Goal: Information Seeking & Learning: Learn about a topic

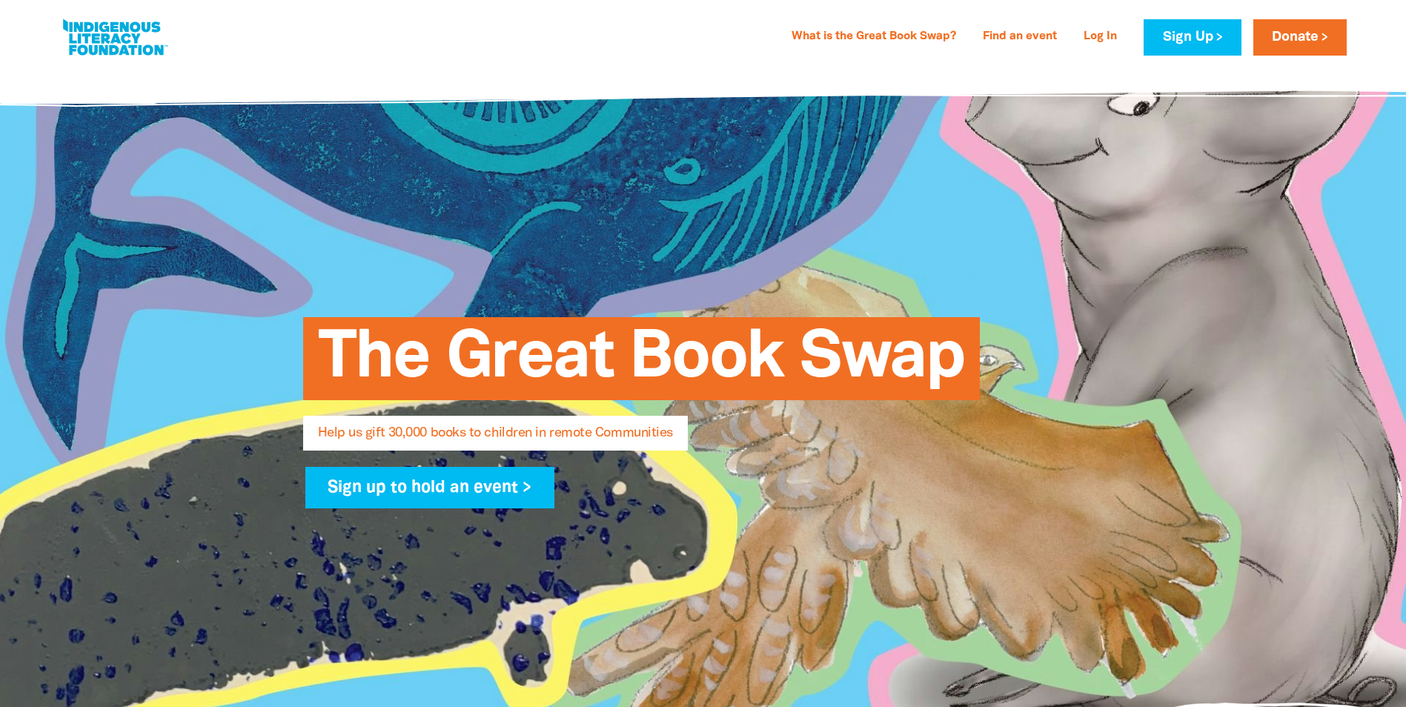
select select "AU"
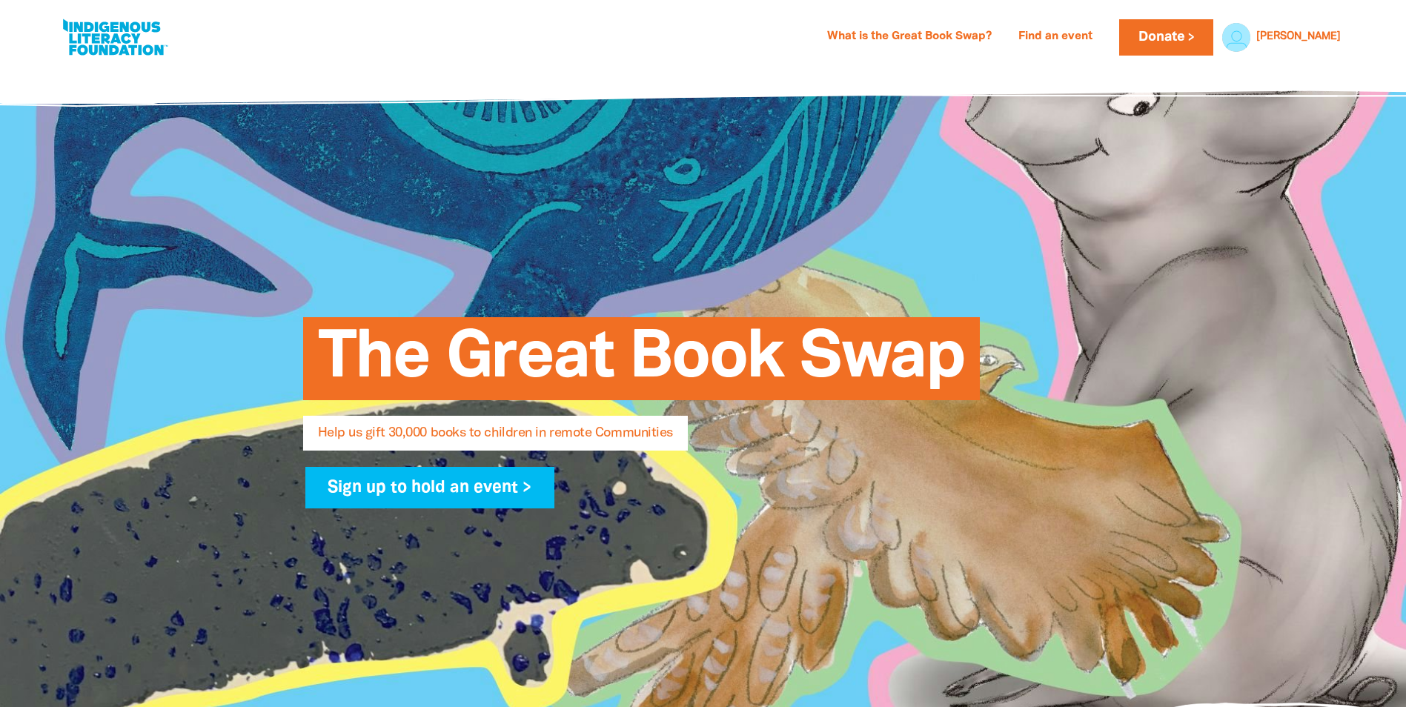
select select "AU"
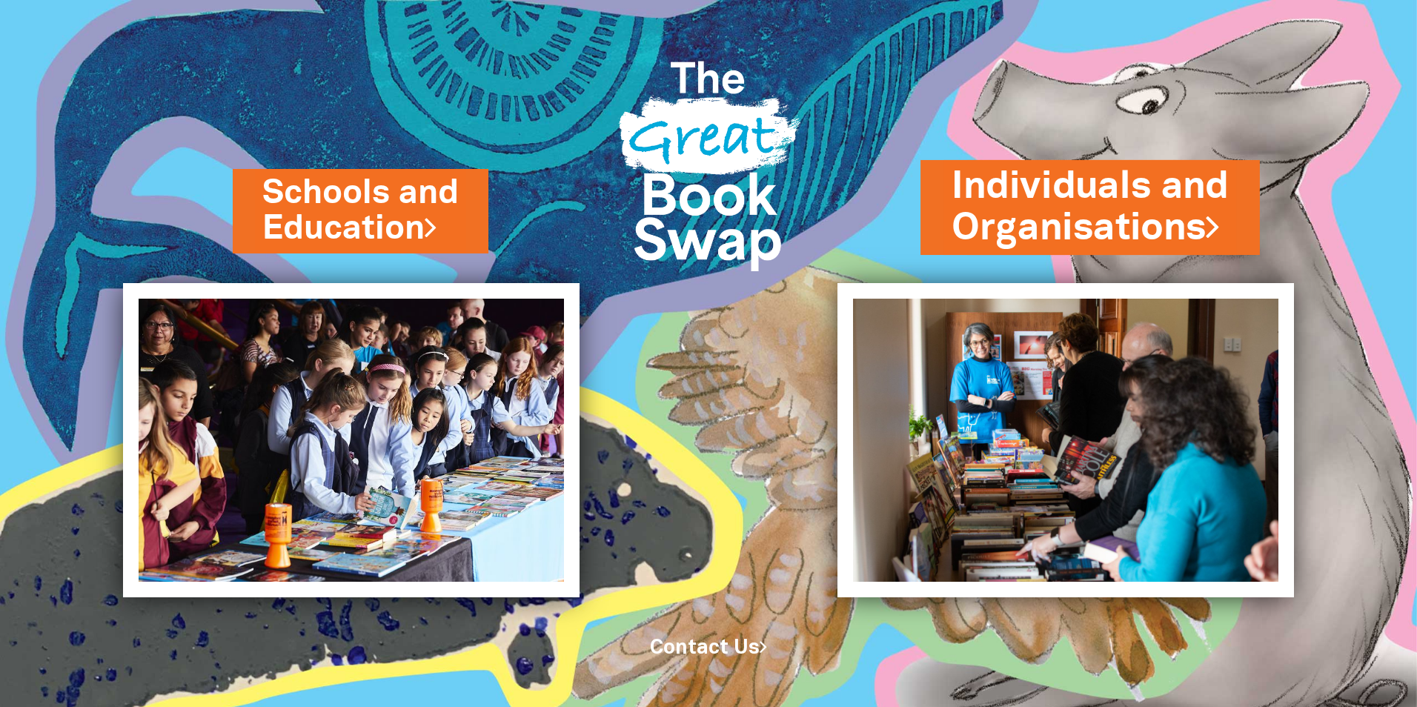
click at [1021, 215] on link "Individuals and Organisations" at bounding box center [1090, 207] width 277 height 93
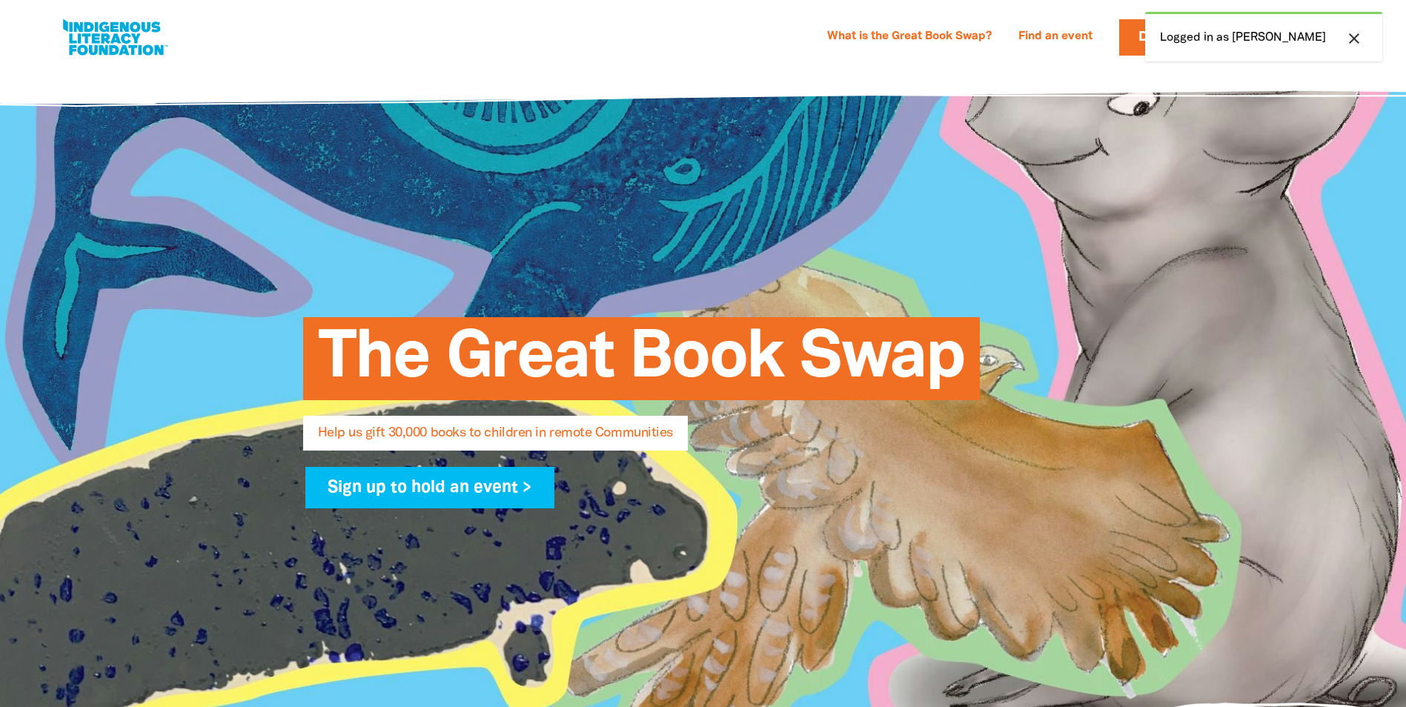
select select "AU"
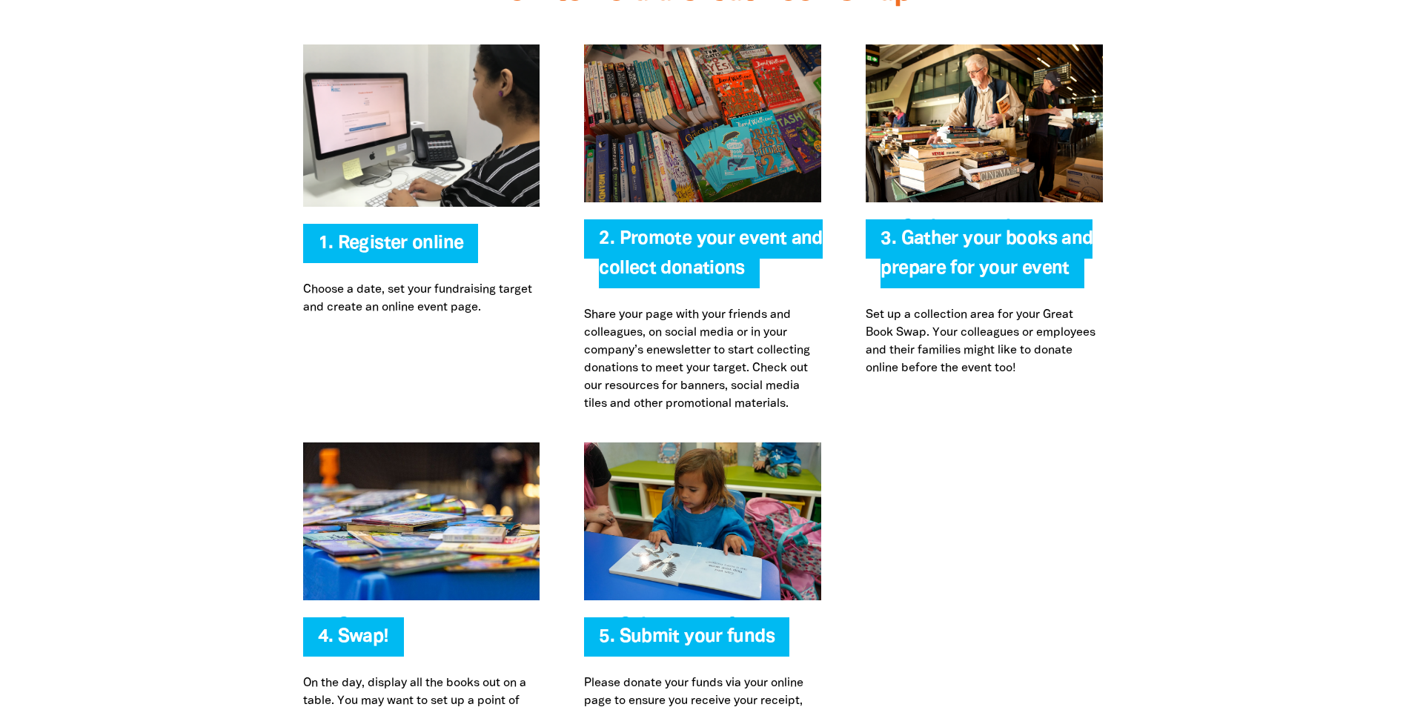
scroll to position [3039, 0]
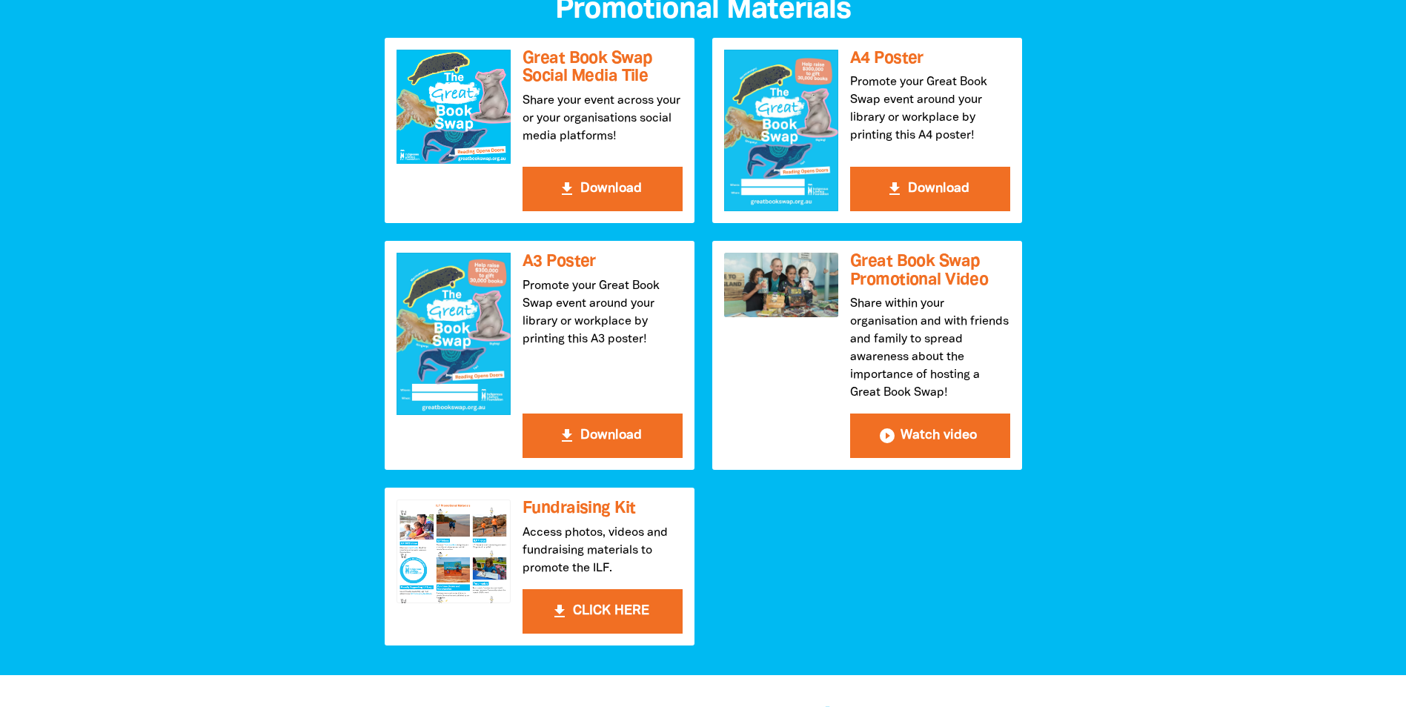
scroll to position [371, 0]
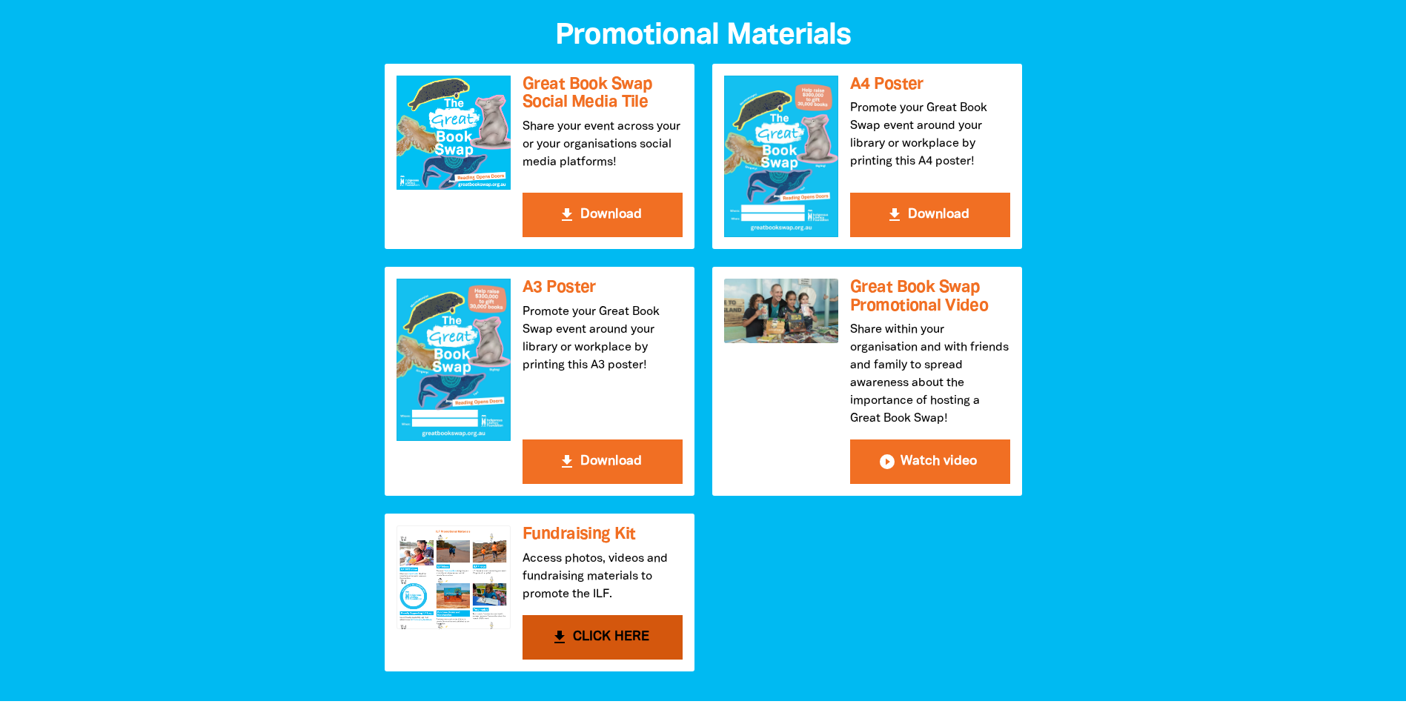
click at [610, 631] on button "get_app CLICK HERE" at bounding box center [602, 637] width 160 height 44
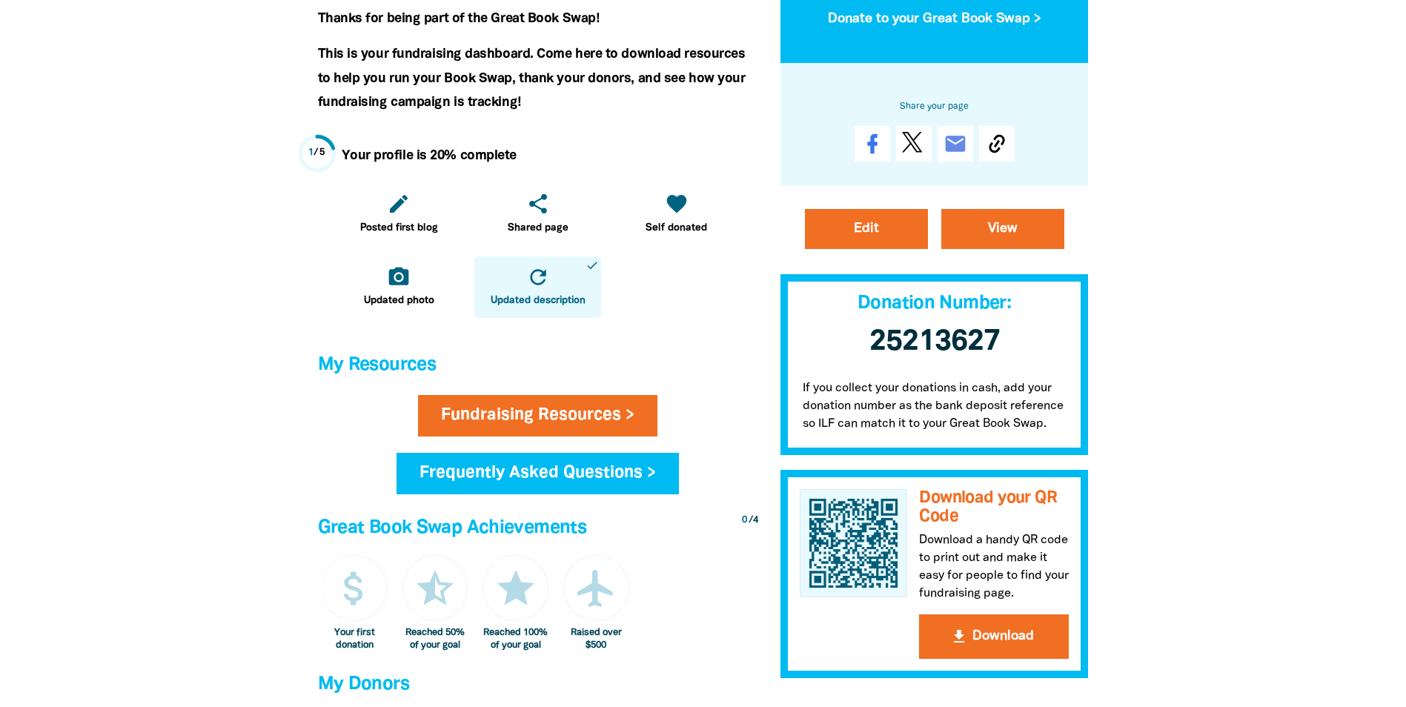
scroll to position [371, 0]
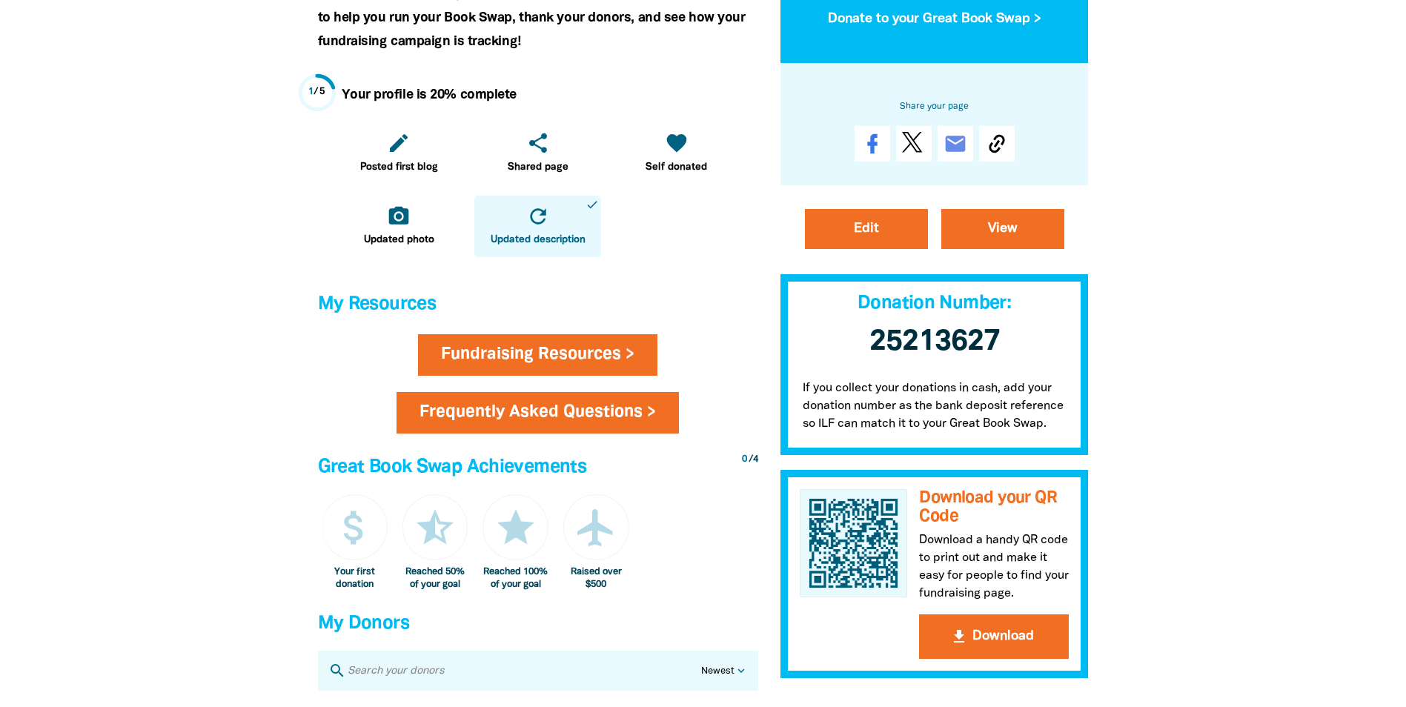
click at [531, 414] on link "Frequently Asked Questions >" at bounding box center [538, 413] width 282 height 42
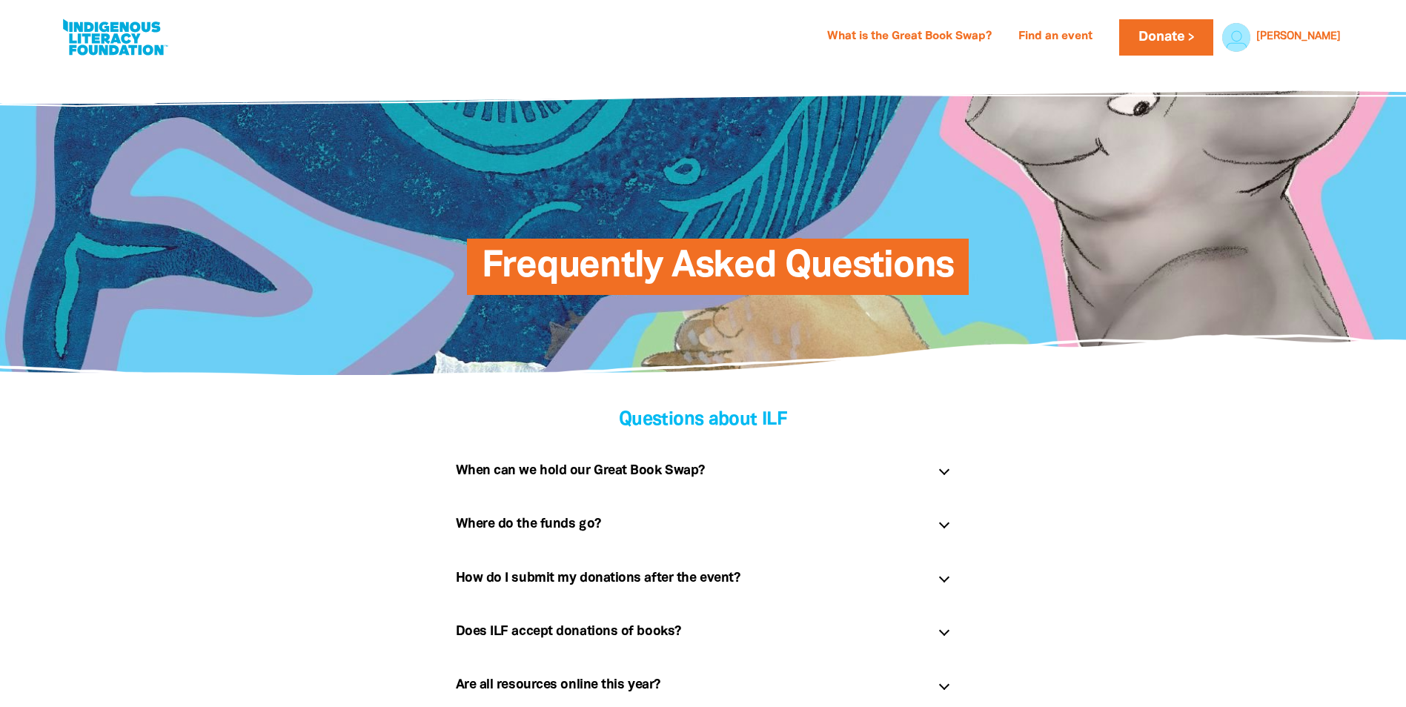
click at [946, 465] on div at bounding box center [943, 470] width 10 height 10
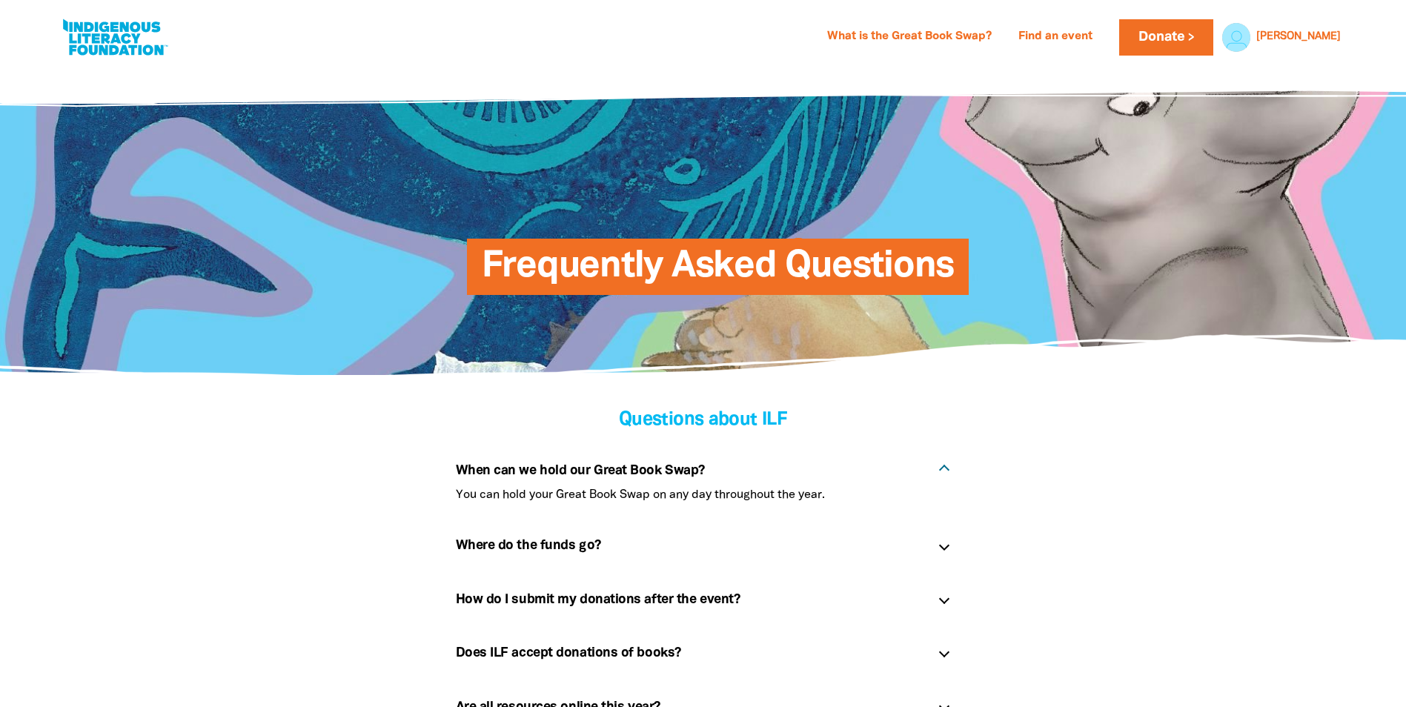
click at [946, 465] on div at bounding box center [943, 470] width 10 height 10
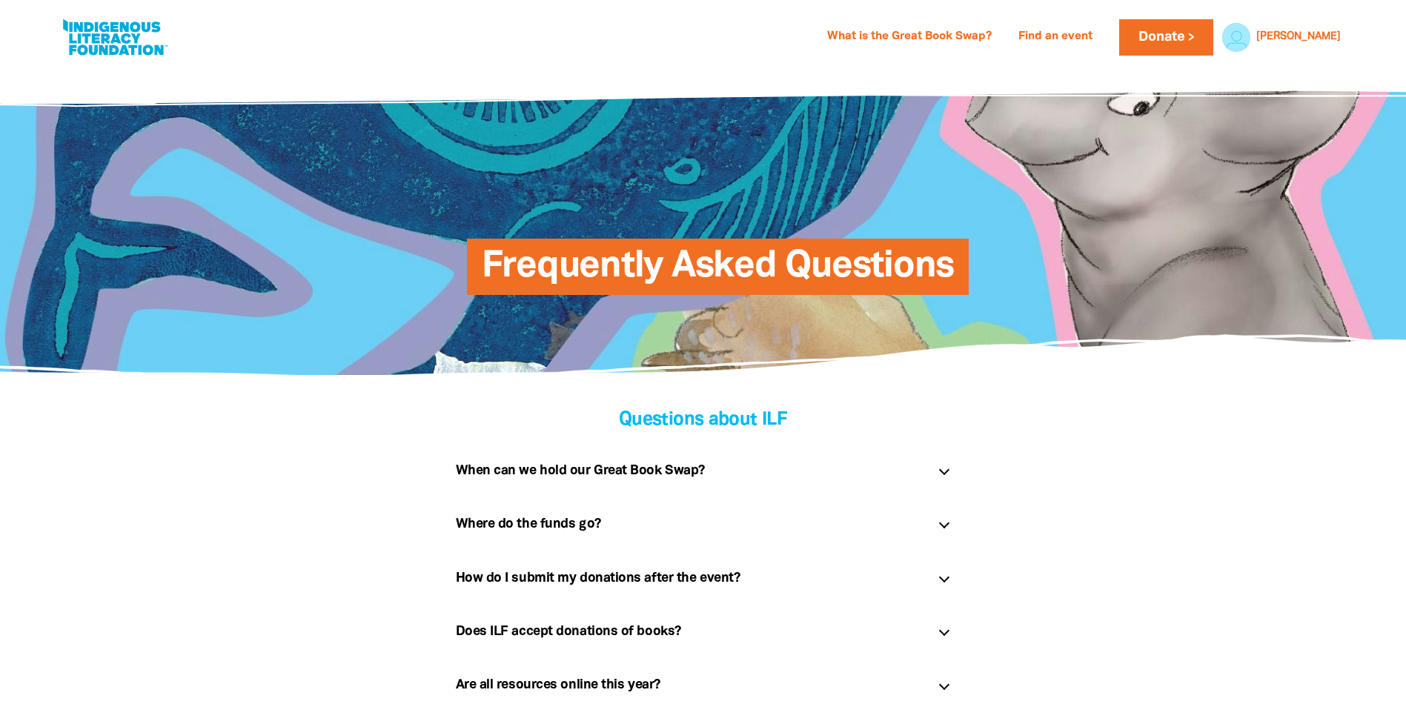
click at [944, 531] on div "Where do the funds go? link" at bounding box center [703, 523] width 519 height 47
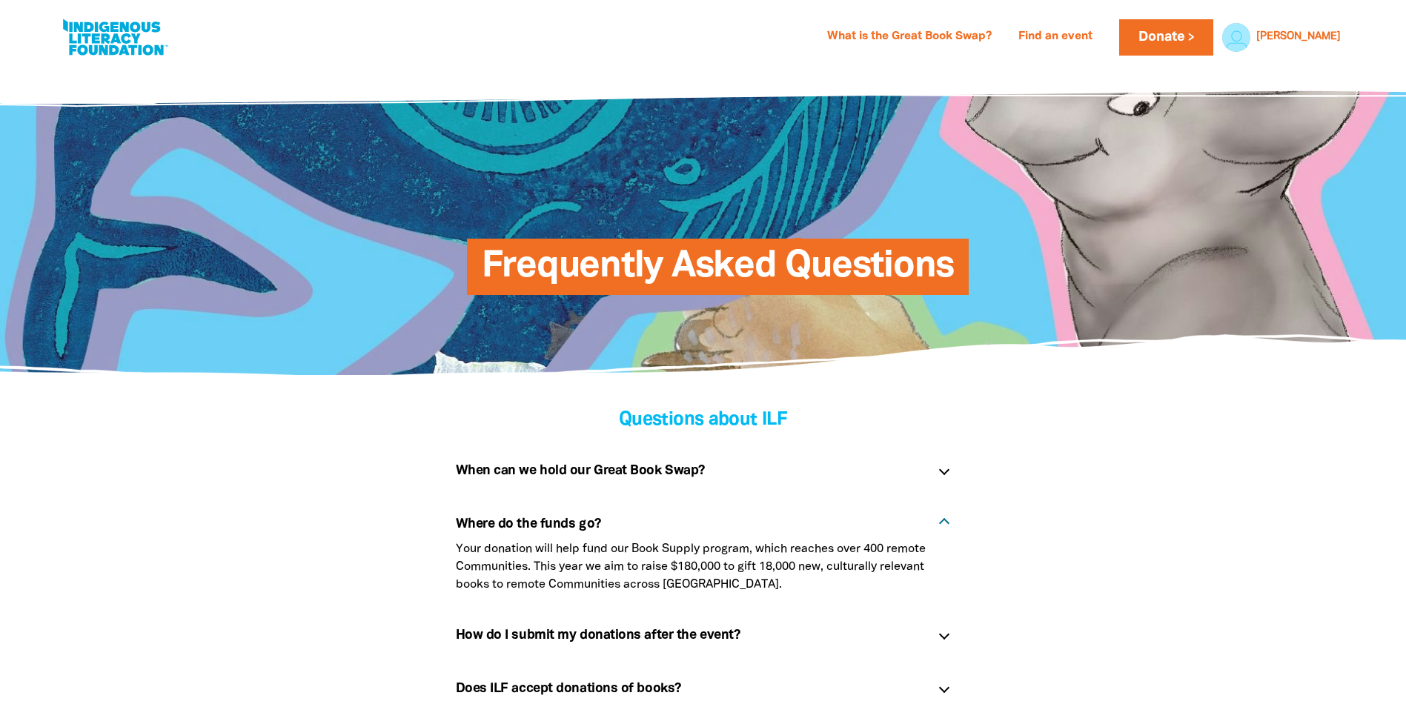
click at [943, 520] on div at bounding box center [943, 523] width 10 height 10
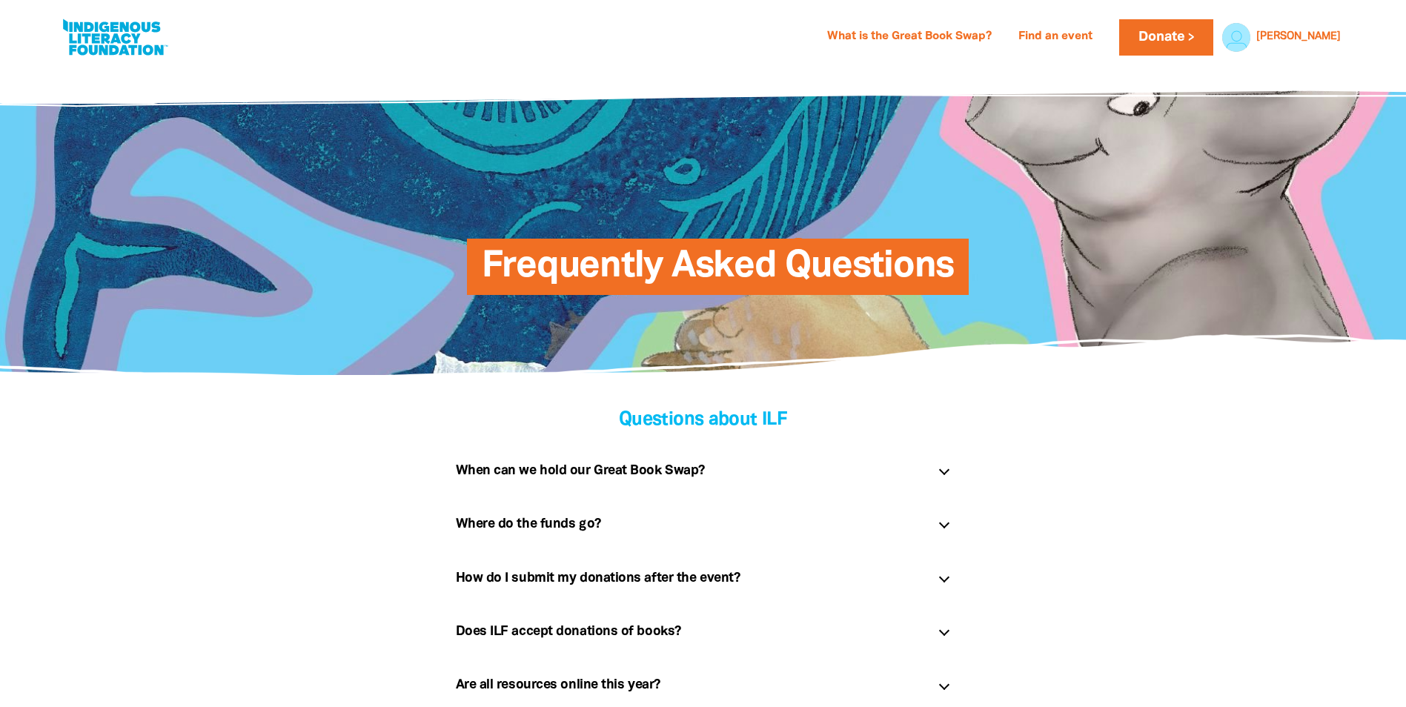
click at [940, 575] on div at bounding box center [943, 577] width 10 height 10
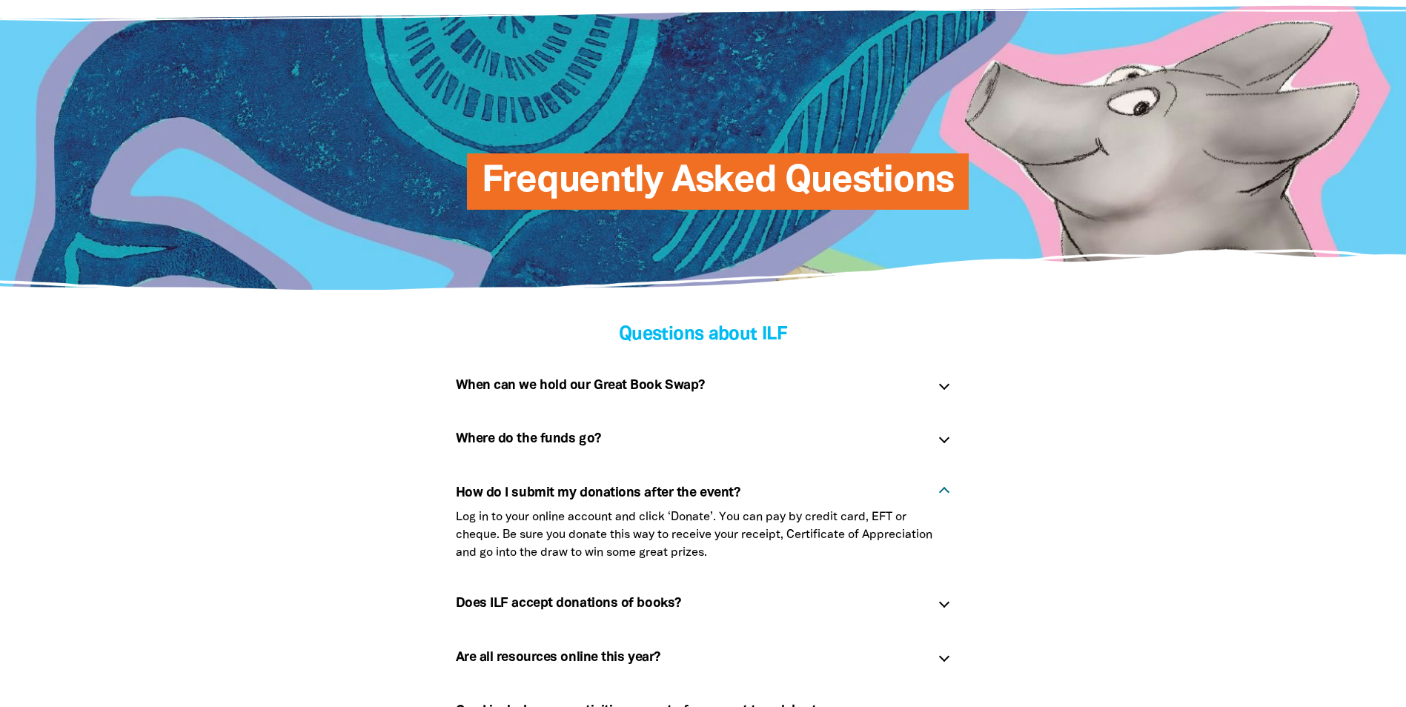
scroll to position [148, 0]
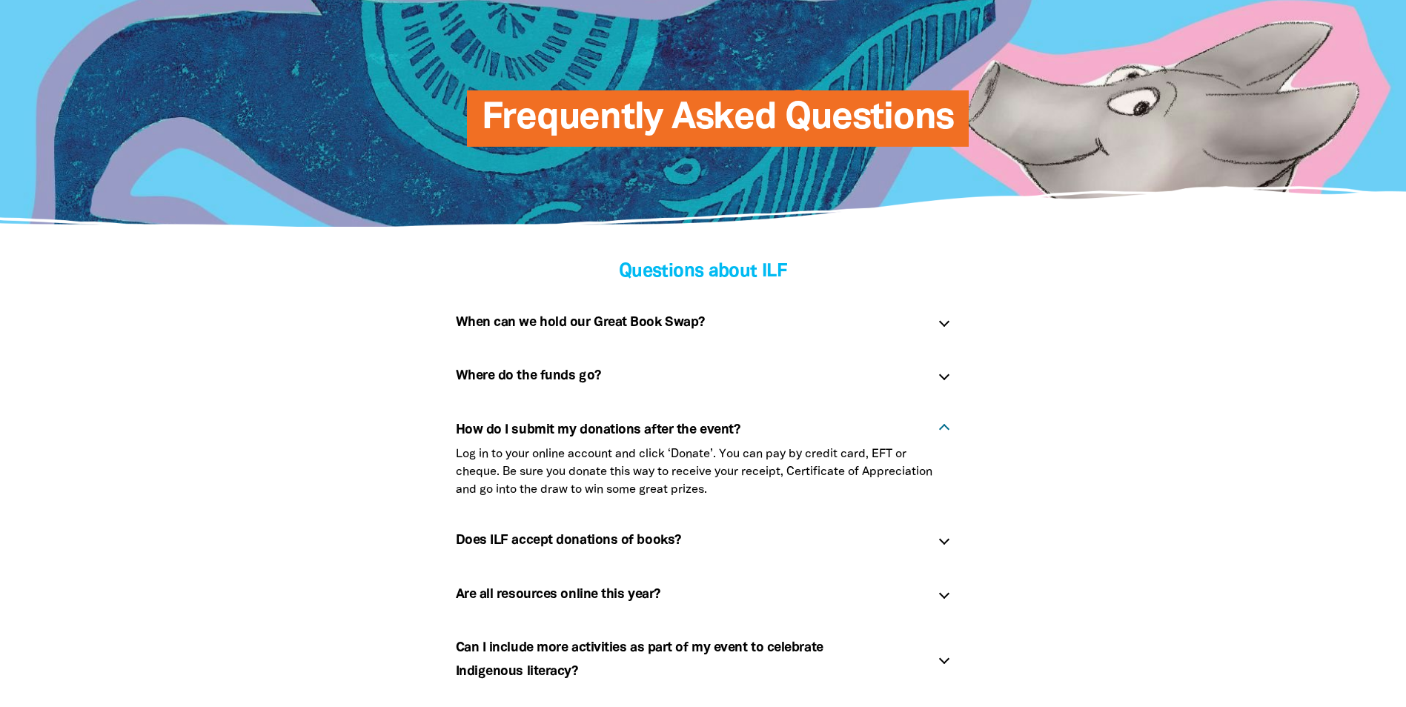
click at [944, 540] on div at bounding box center [943, 539] width 10 height 10
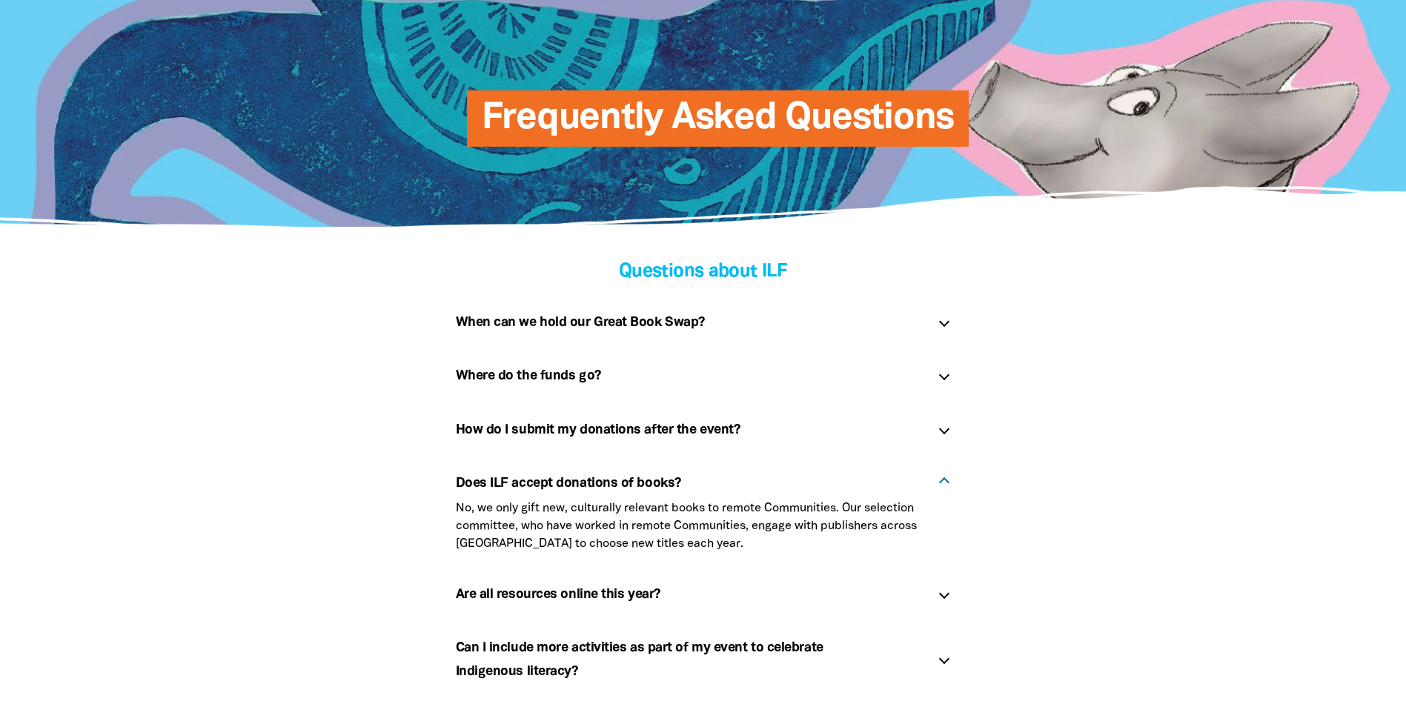
click at [944, 540] on p "No, we only gift new, culturally relevant books to remote Communities. Our sele…" at bounding box center [703, 526] width 495 height 53
click at [948, 479] on div "Does ILF accept donations of books? link" at bounding box center [703, 479] width 519 height 40
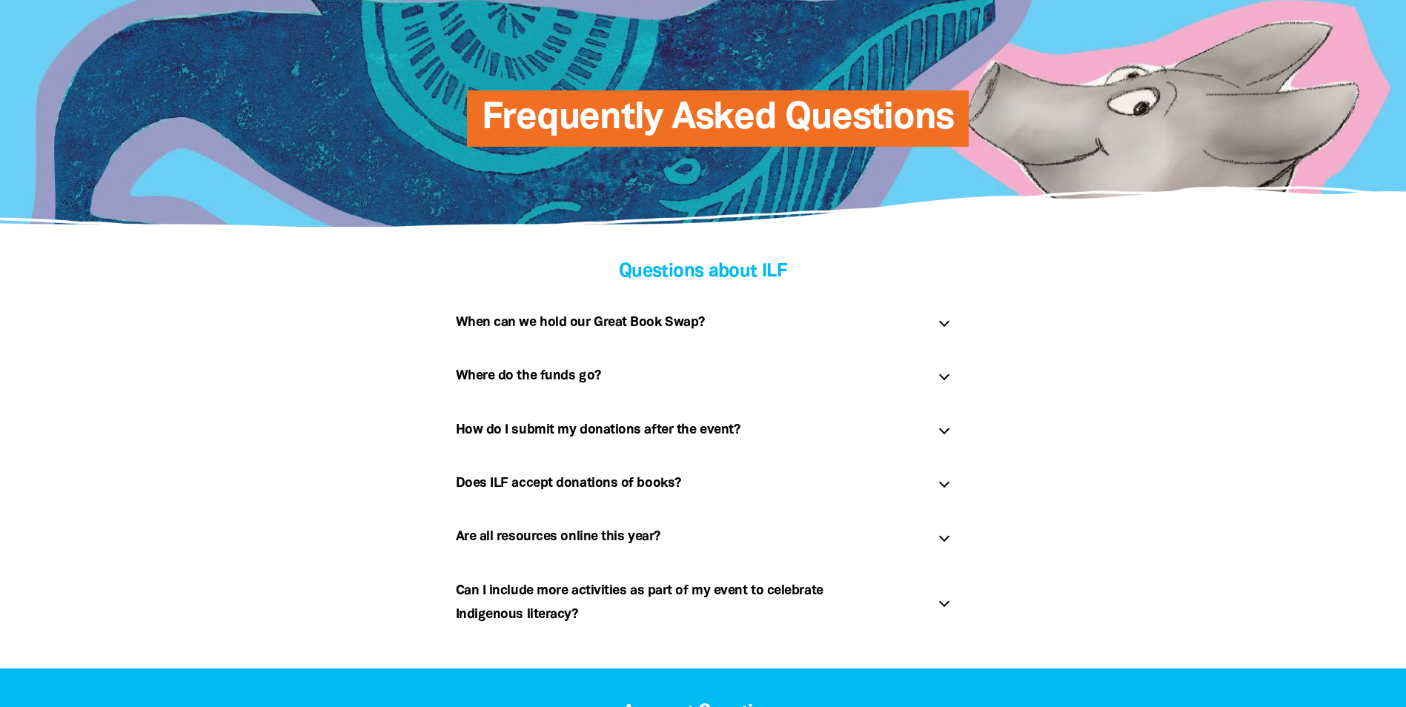
click at [947, 543] on div "Are all resources online this year? link" at bounding box center [703, 536] width 519 height 47
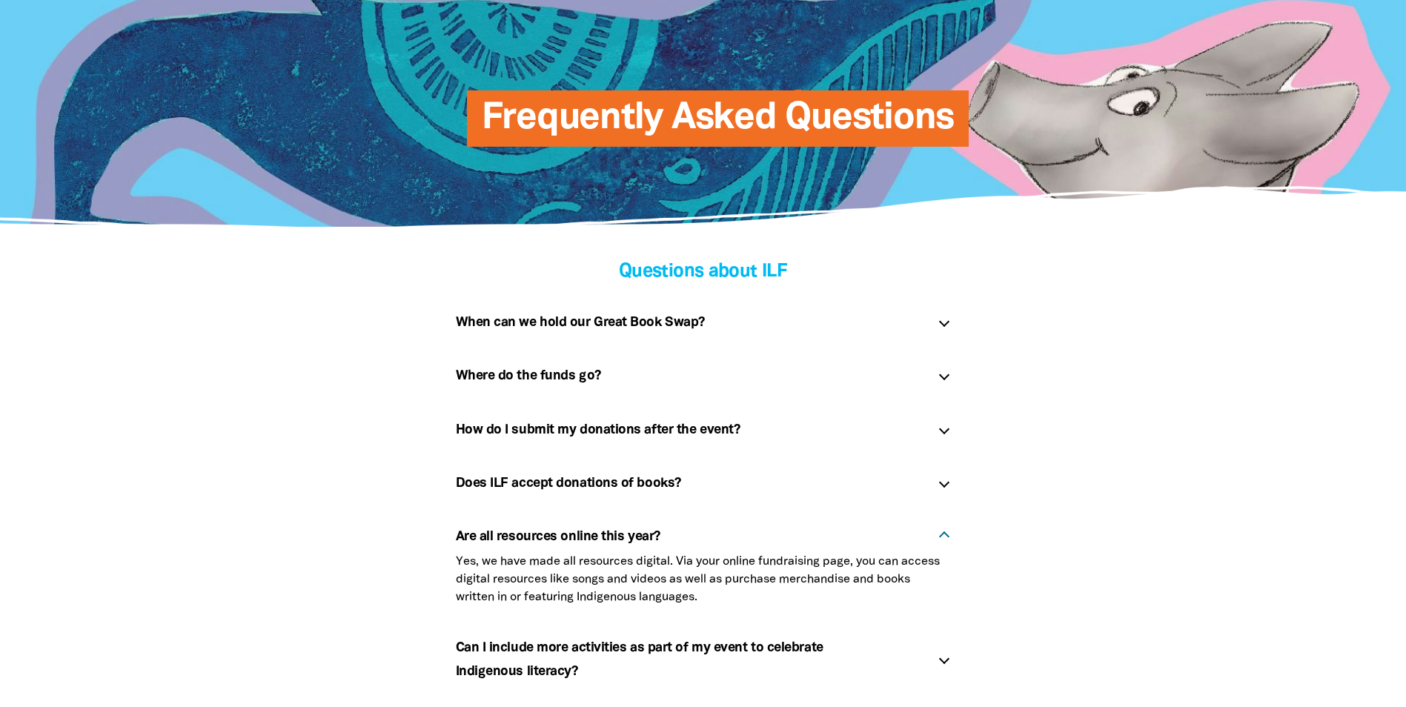
click at [943, 536] on div at bounding box center [943, 536] width 10 height 10
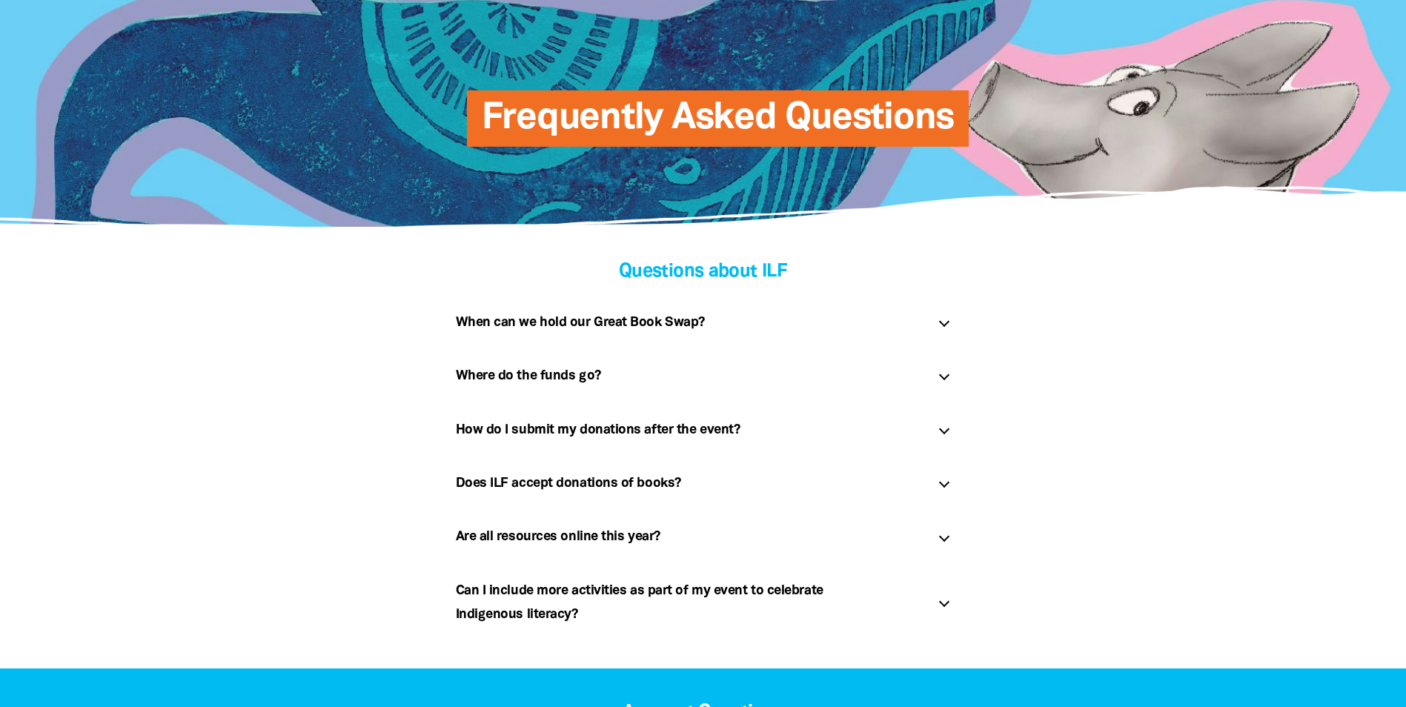
click at [941, 605] on div at bounding box center [943, 602] width 10 height 10
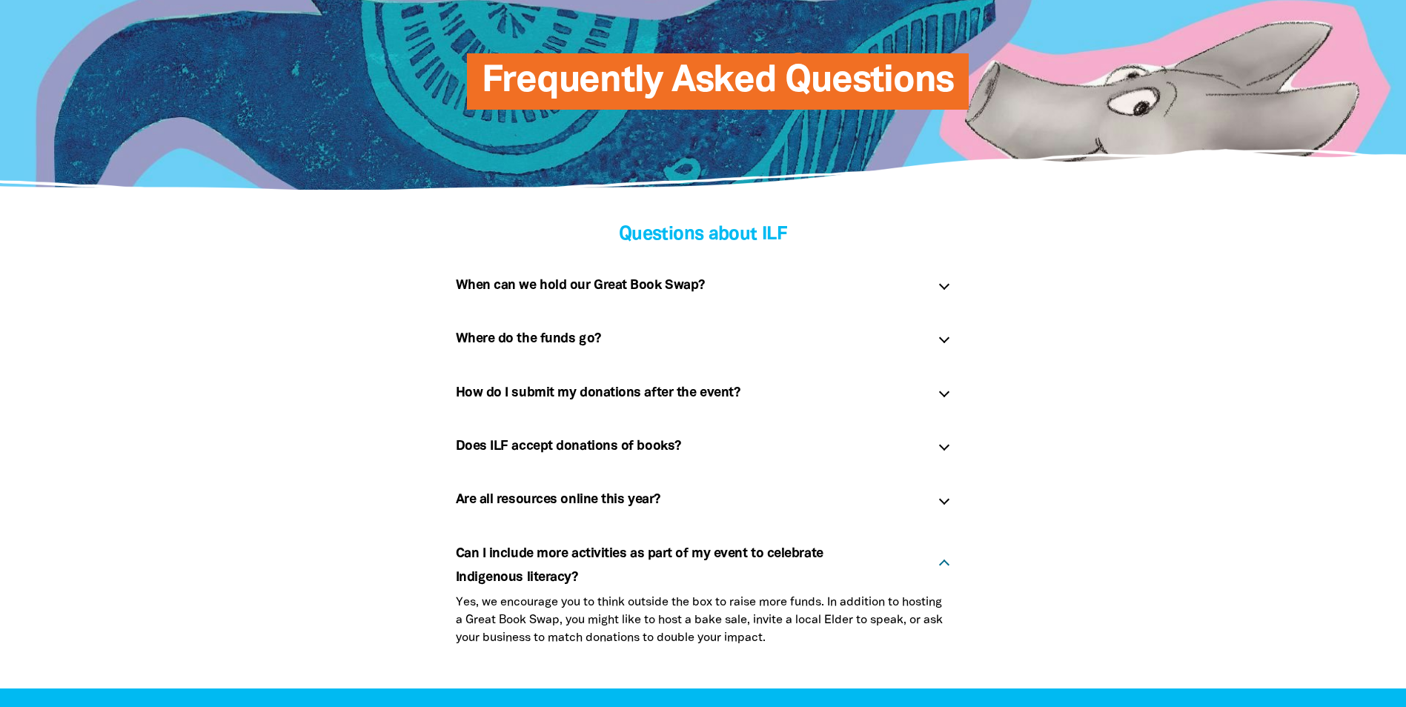
scroll to position [222, 0]
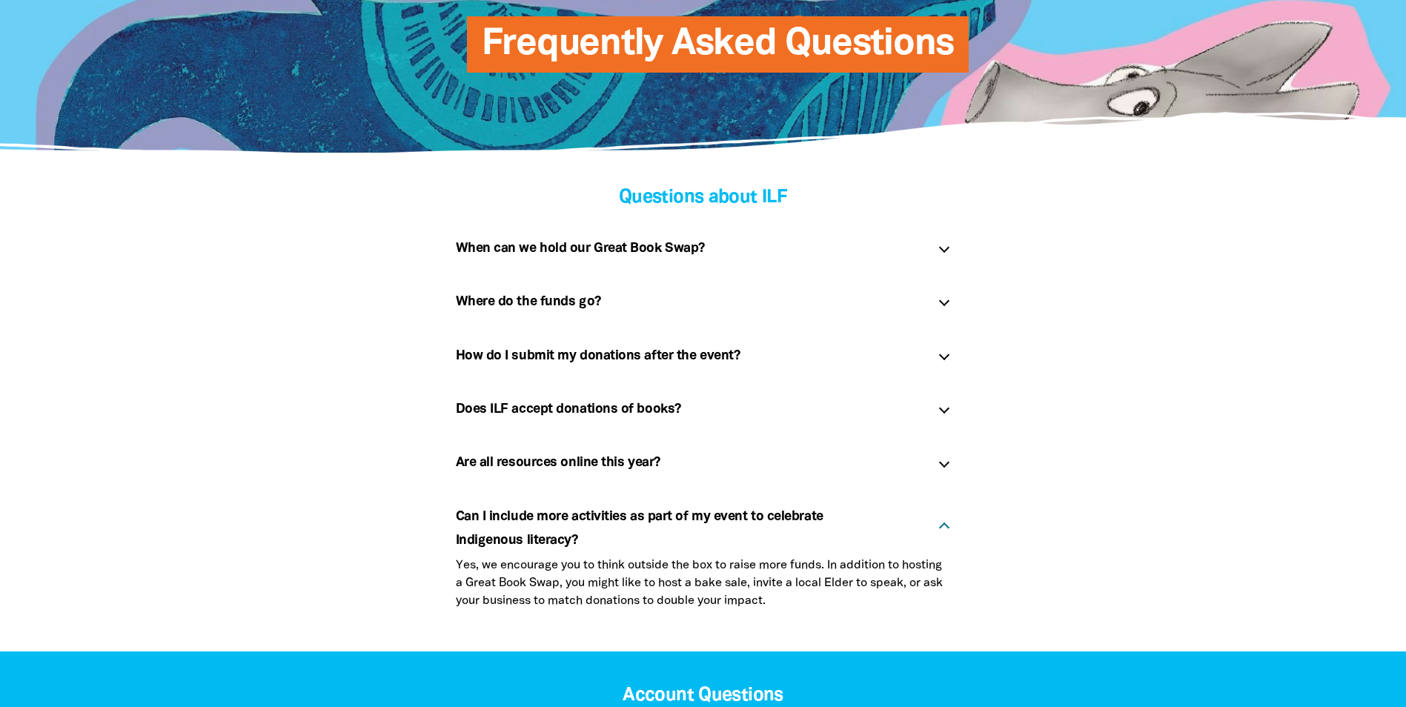
click at [939, 524] on div "Can I include more activities as part of my event to celebrate Indigenous liter…" at bounding box center [703, 525] width 519 height 64
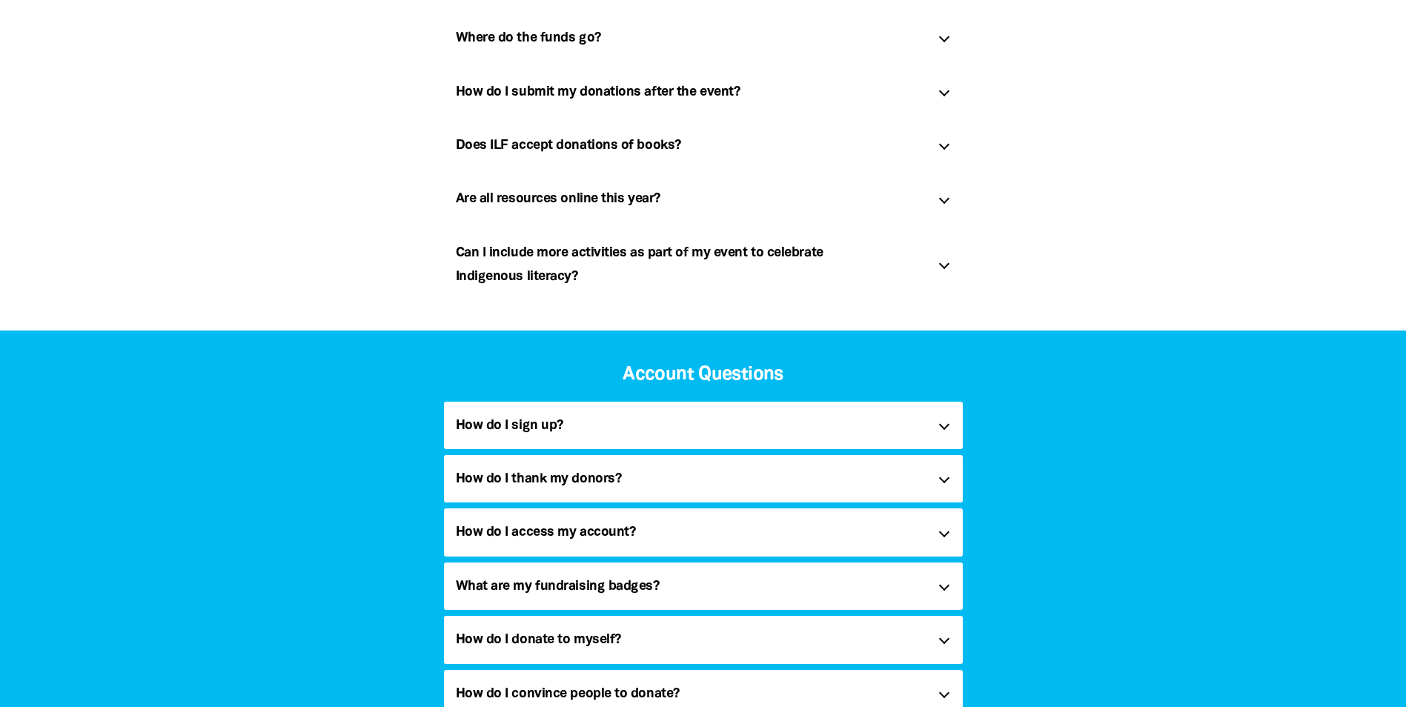
scroll to position [519, 0]
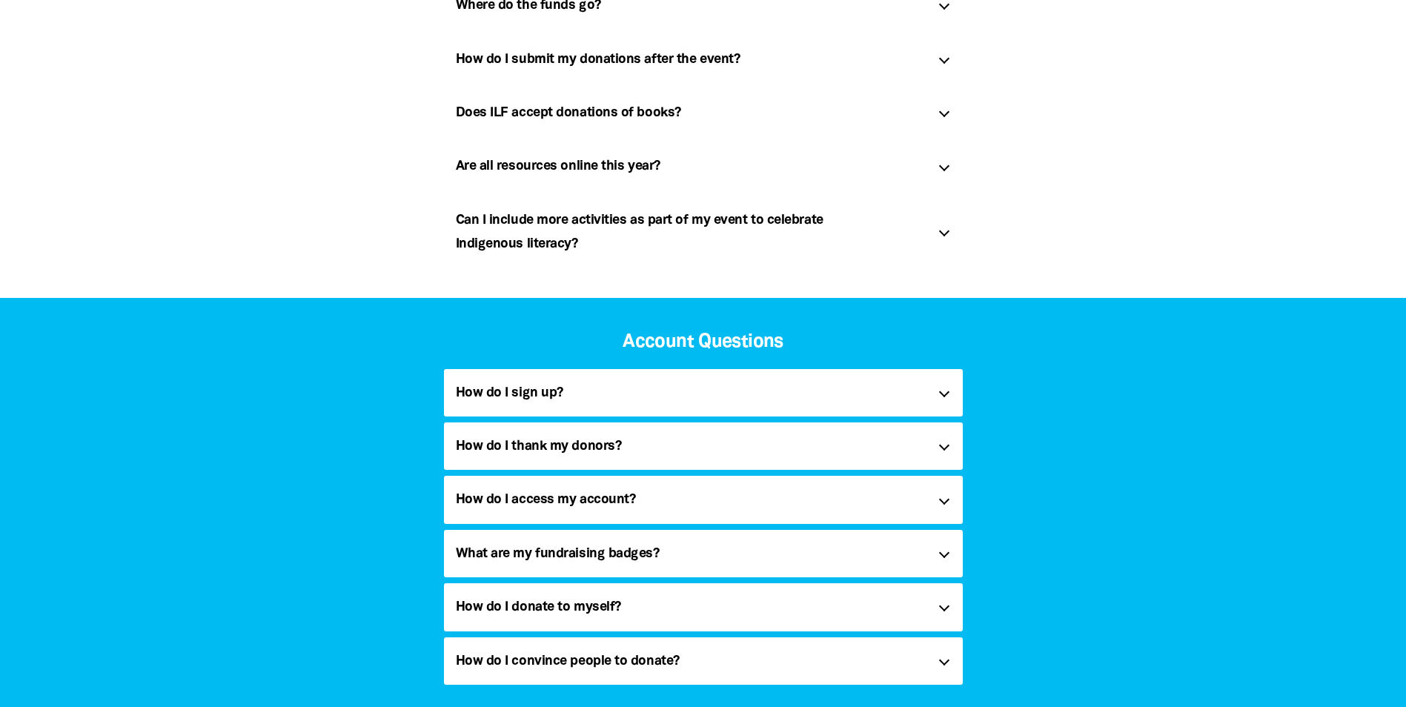
click at [944, 446] on div at bounding box center [943, 445] width 10 height 10
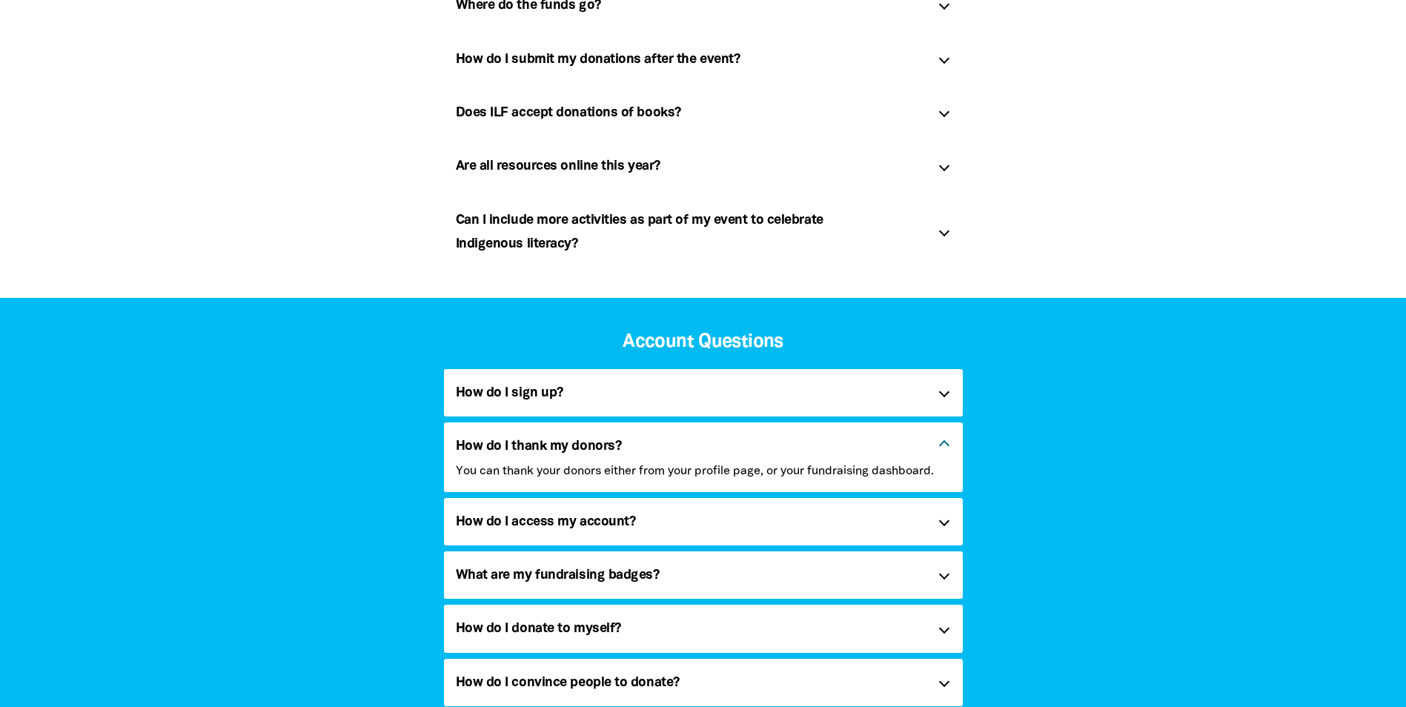
click at [944, 446] on div at bounding box center [943, 445] width 10 height 10
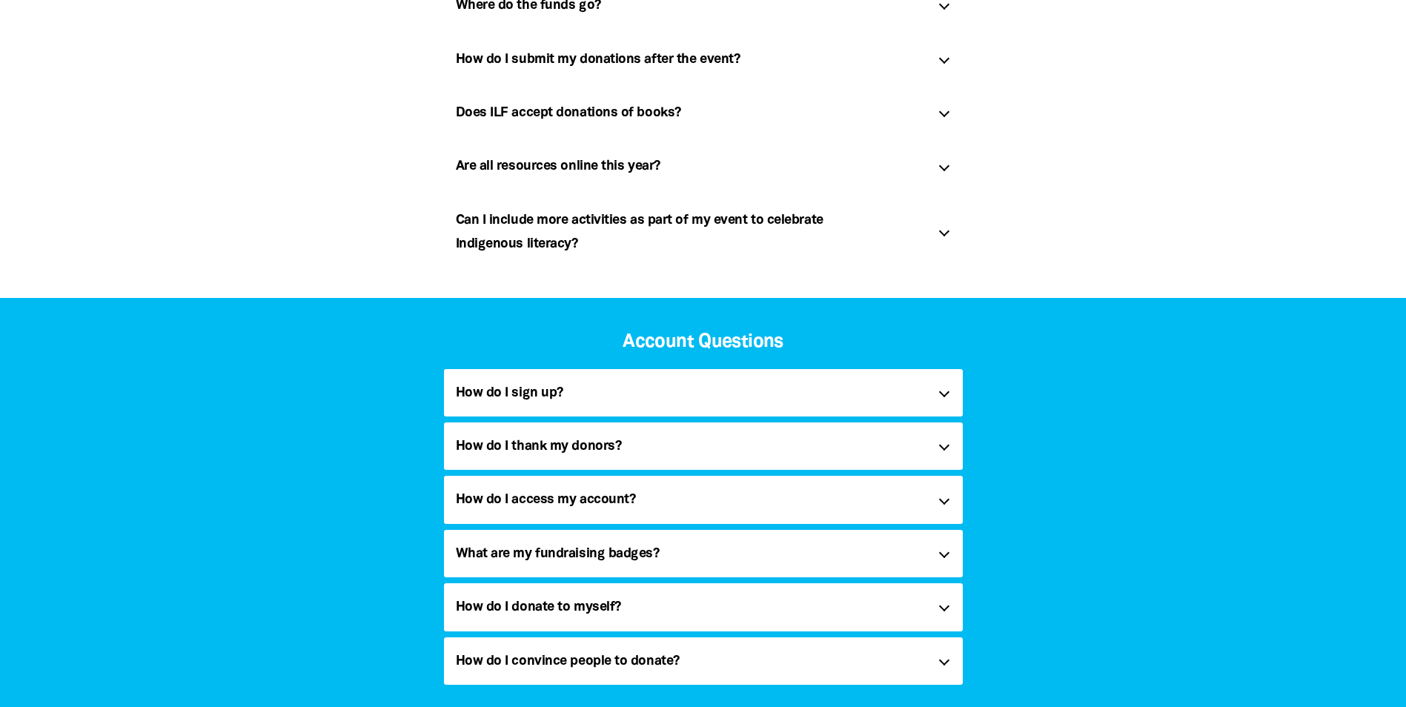
click at [946, 554] on div at bounding box center [943, 553] width 10 height 10
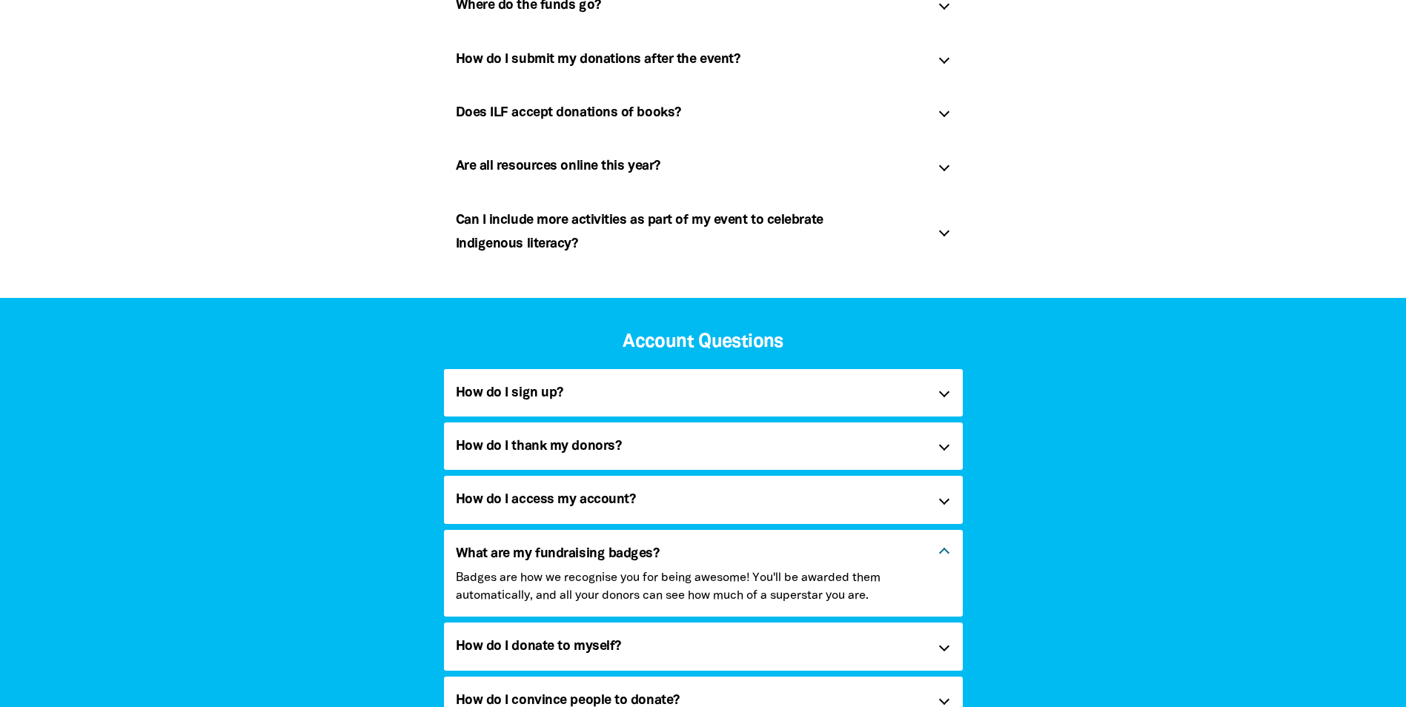
click at [943, 546] on div "What are my fundraising badges? link" at bounding box center [703, 550] width 519 height 40
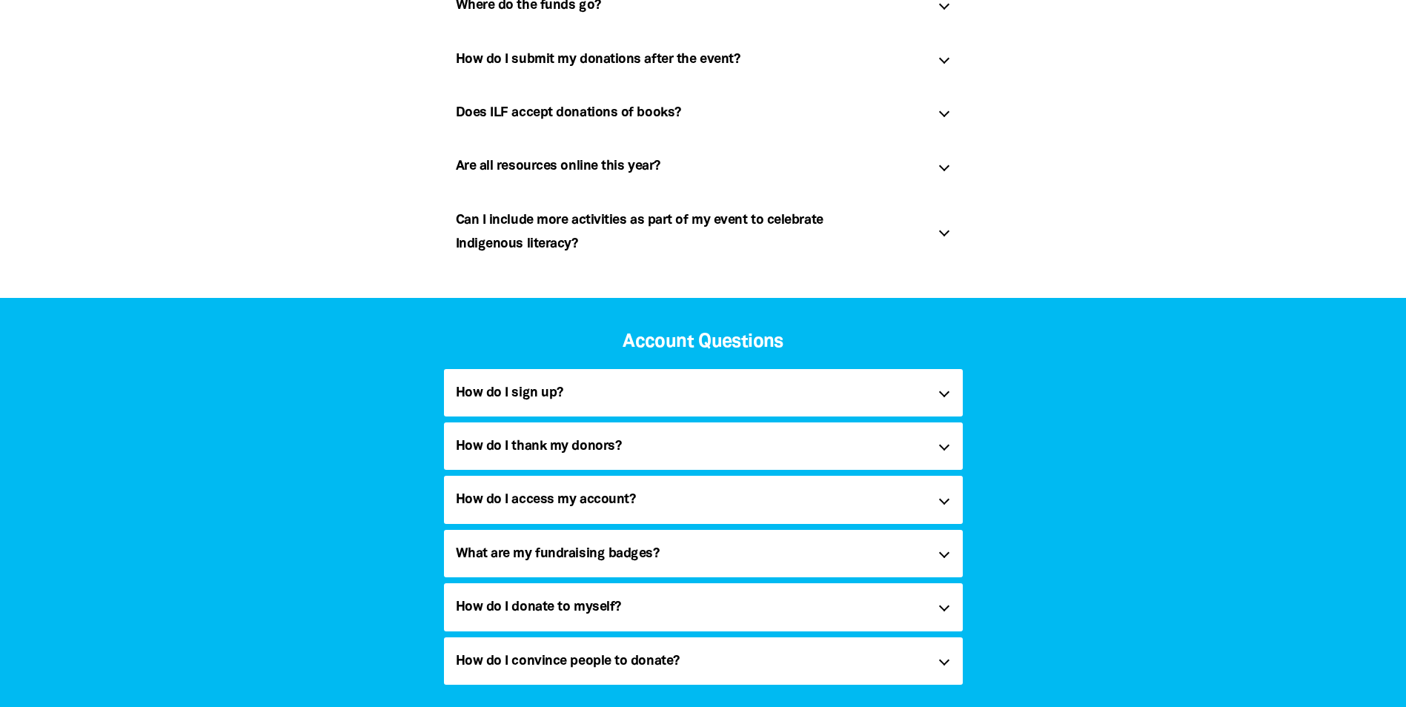
click at [948, 663] on div "How do I convince people to donate? link" at bounding box center [703, 660] width 519 height 47
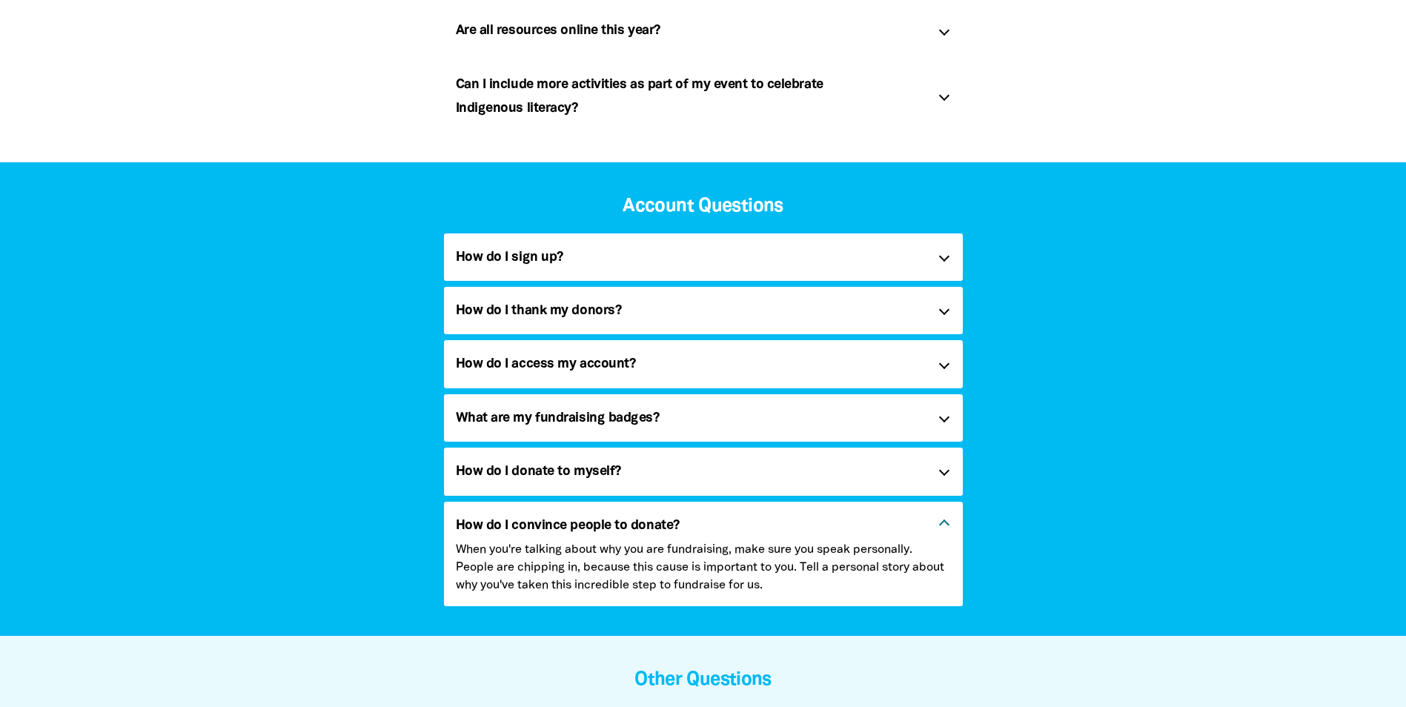
scroll to position [667, 0]
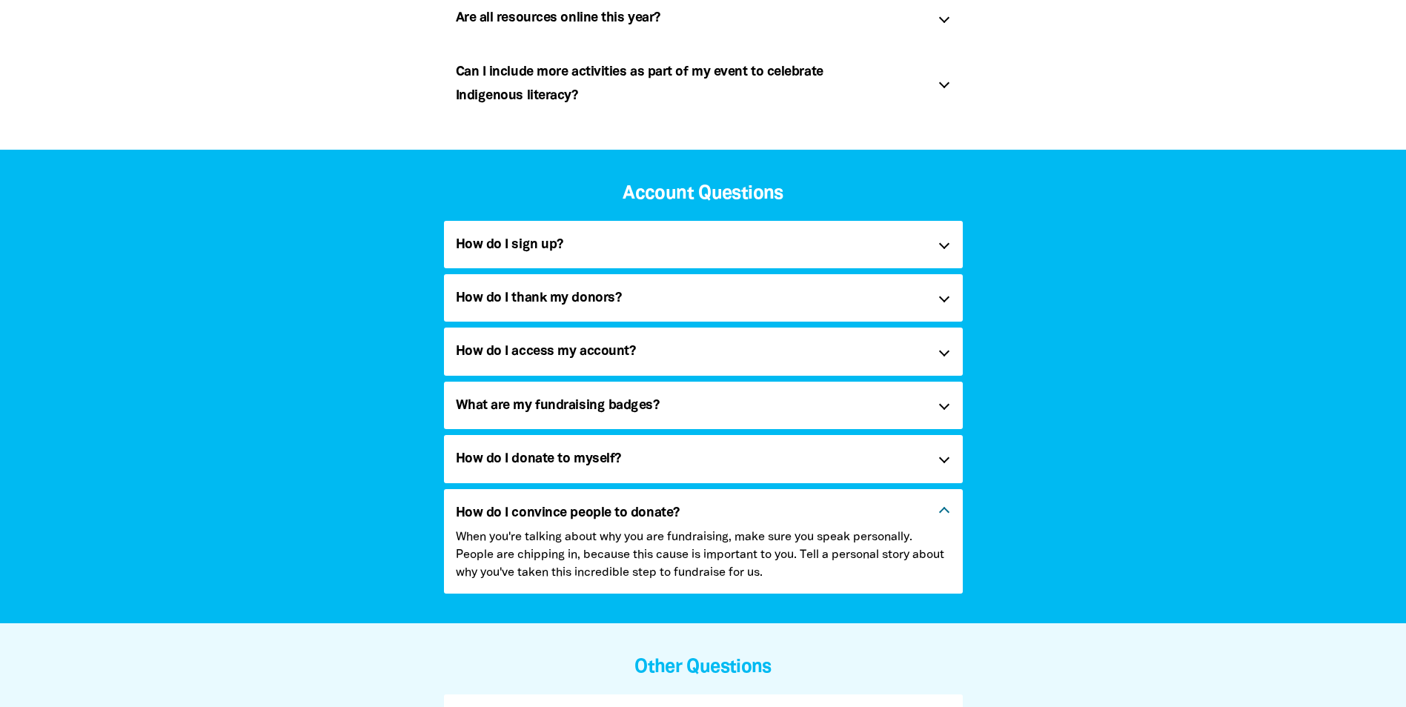
click at [941, 505] on div "How do I convince people to donate? link" at bounding box center [703, 509] width 519 height 40
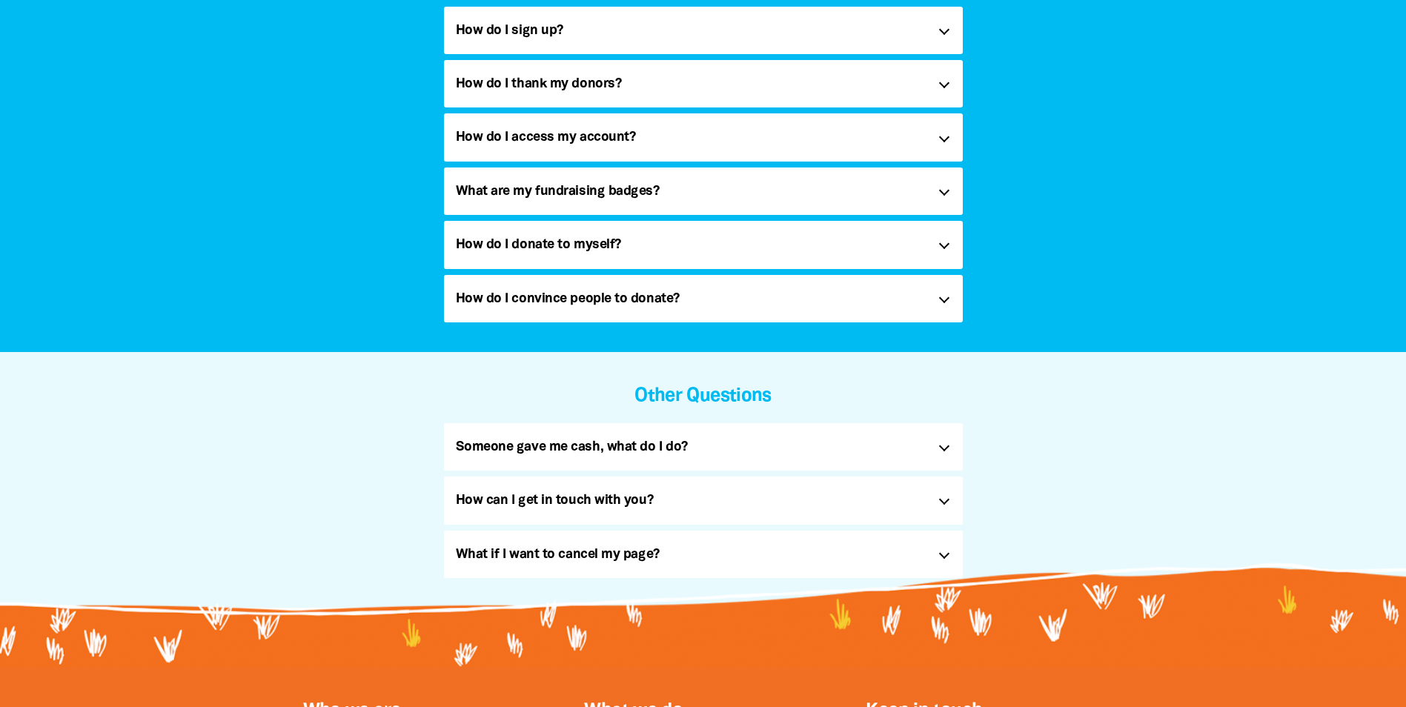
scroll to position [889, 0]
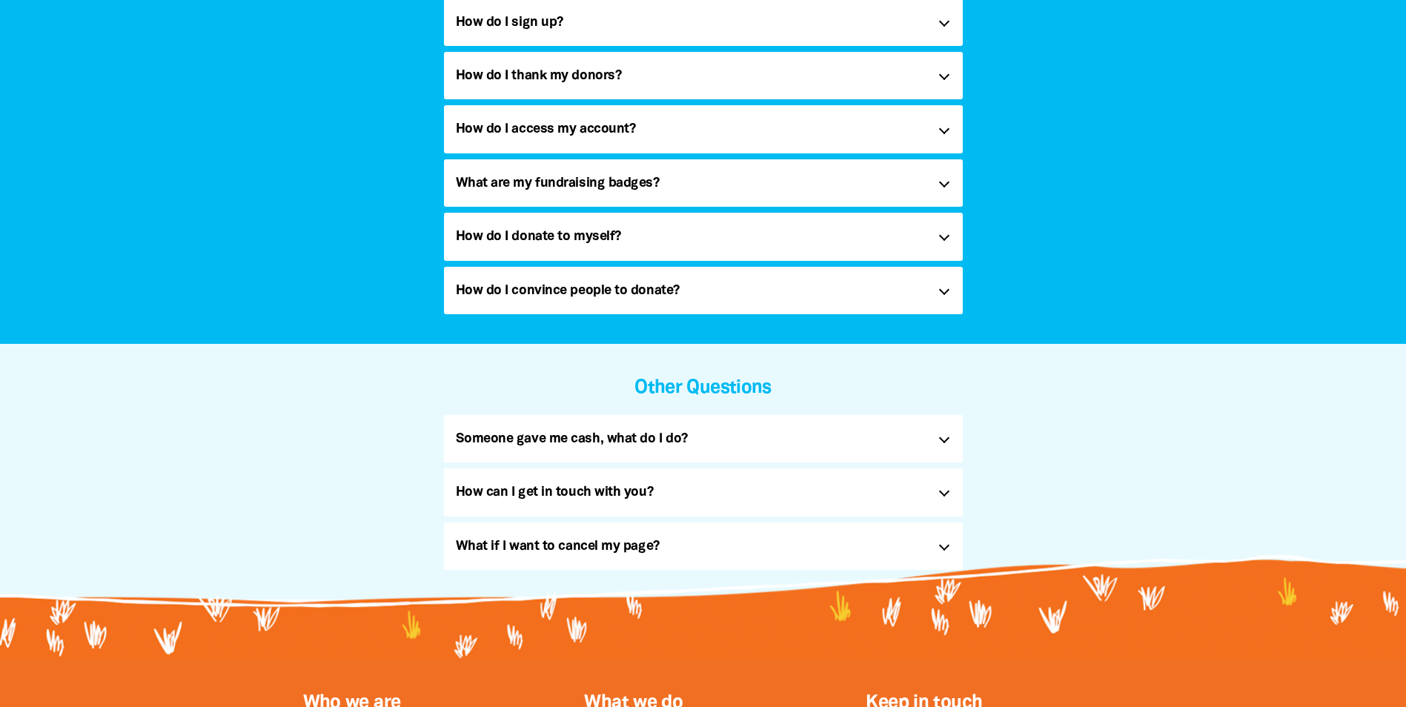
click at [940, 437] on div at bounding box center [943, 438] width 10 height 10
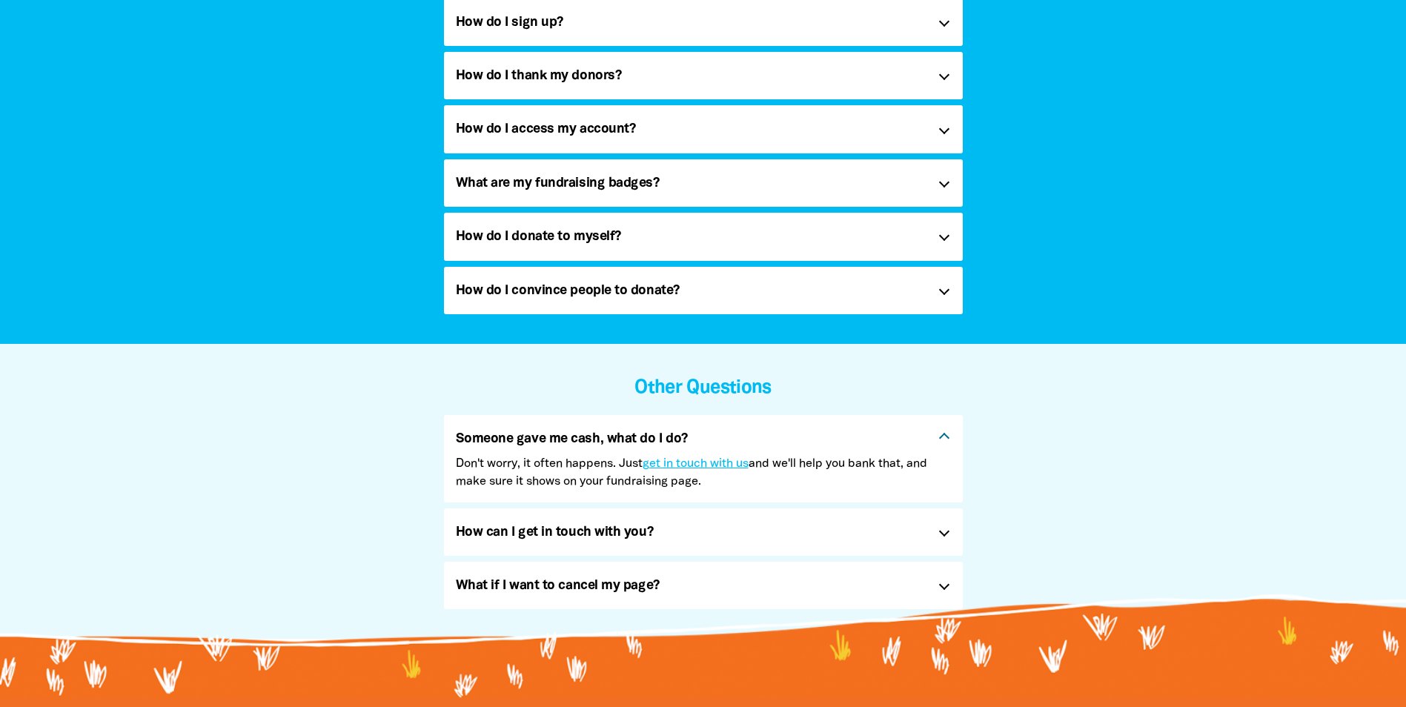
click at [946, 585] on div at bounding box center [943, 585] width 10 height 10
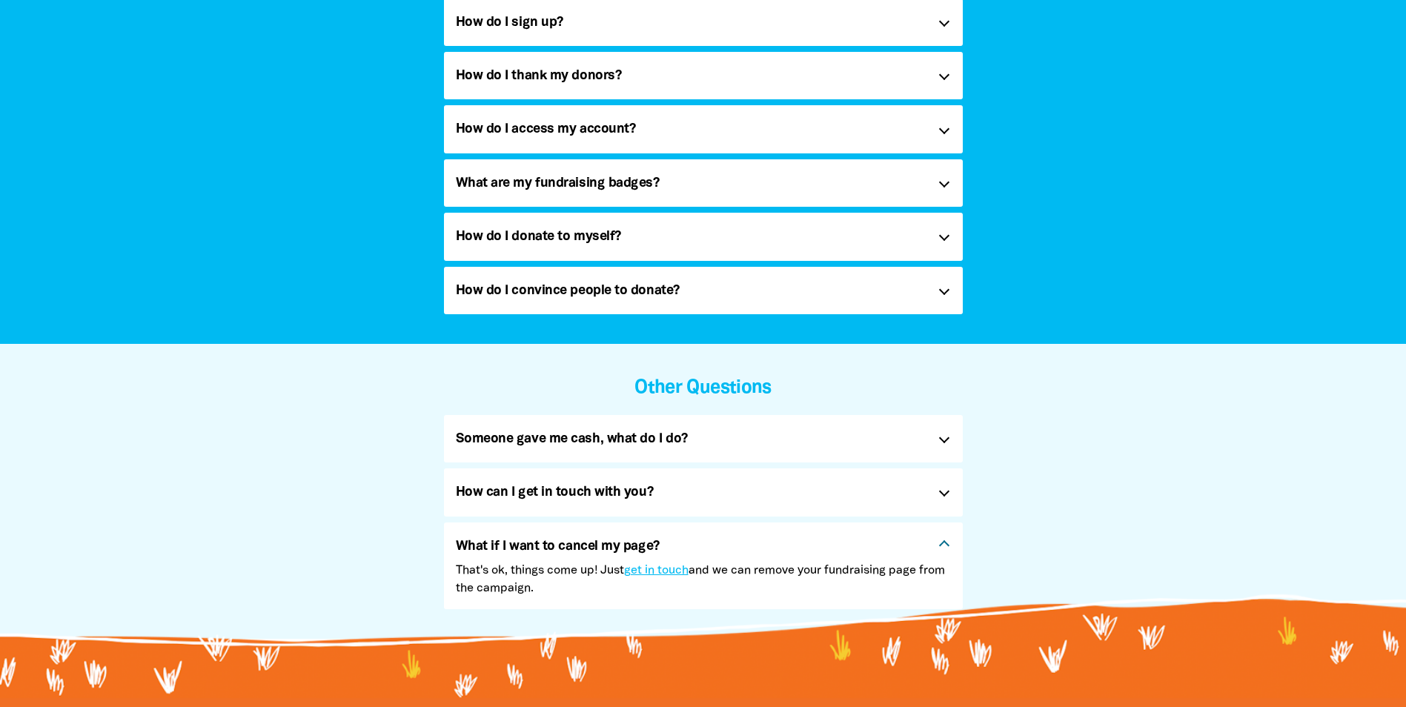
click at [946, 585] on p "That's ok, things come up! Just get in touch and we can remove your fundraising…" at bounding box center [703, 580] width 495 height 36
click at [948, 488] on div "How can I get in touch with you? link" at bounding box center [703, 491] width 519 height 47
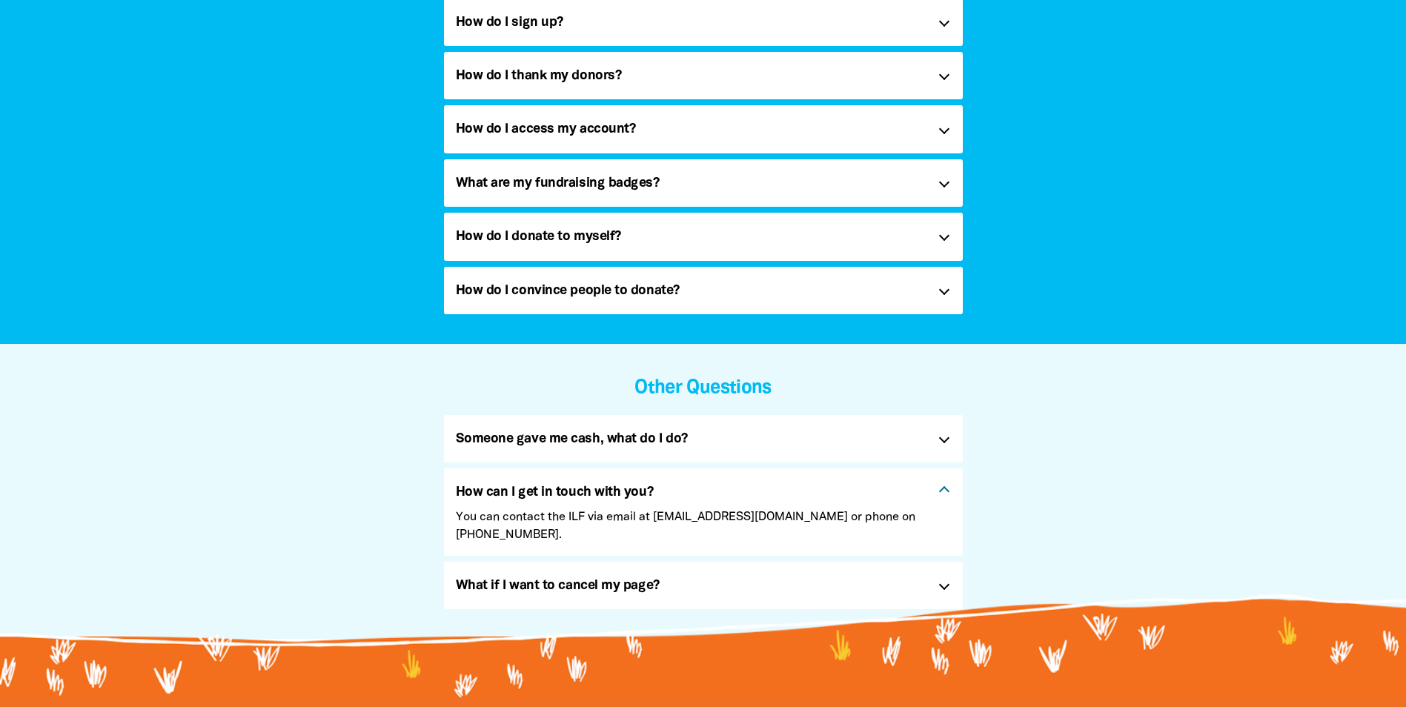
click at [948, 488] on div "How can I get in touch with you? link" at bounding box center [703, 488] width 519 height 40
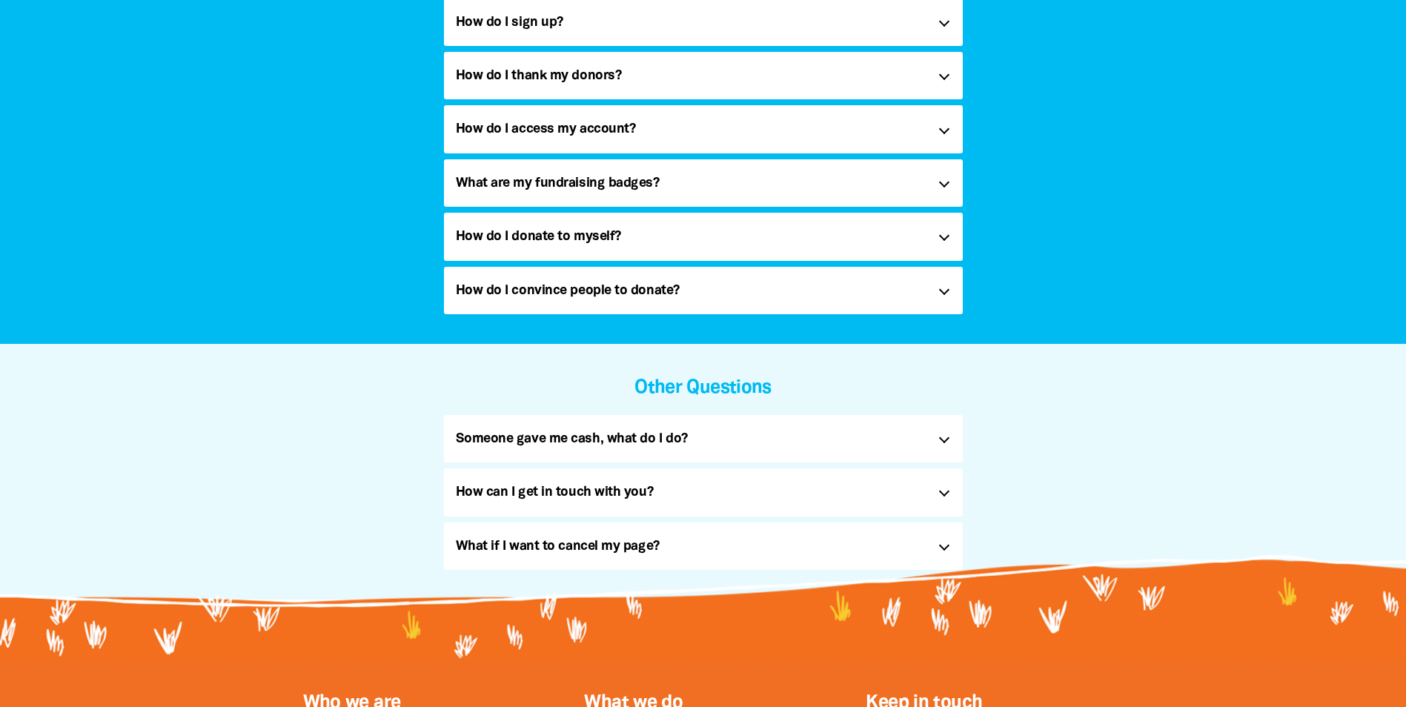
click at [943, 547] on div at bounding box center [943, 545] width 10 height 10
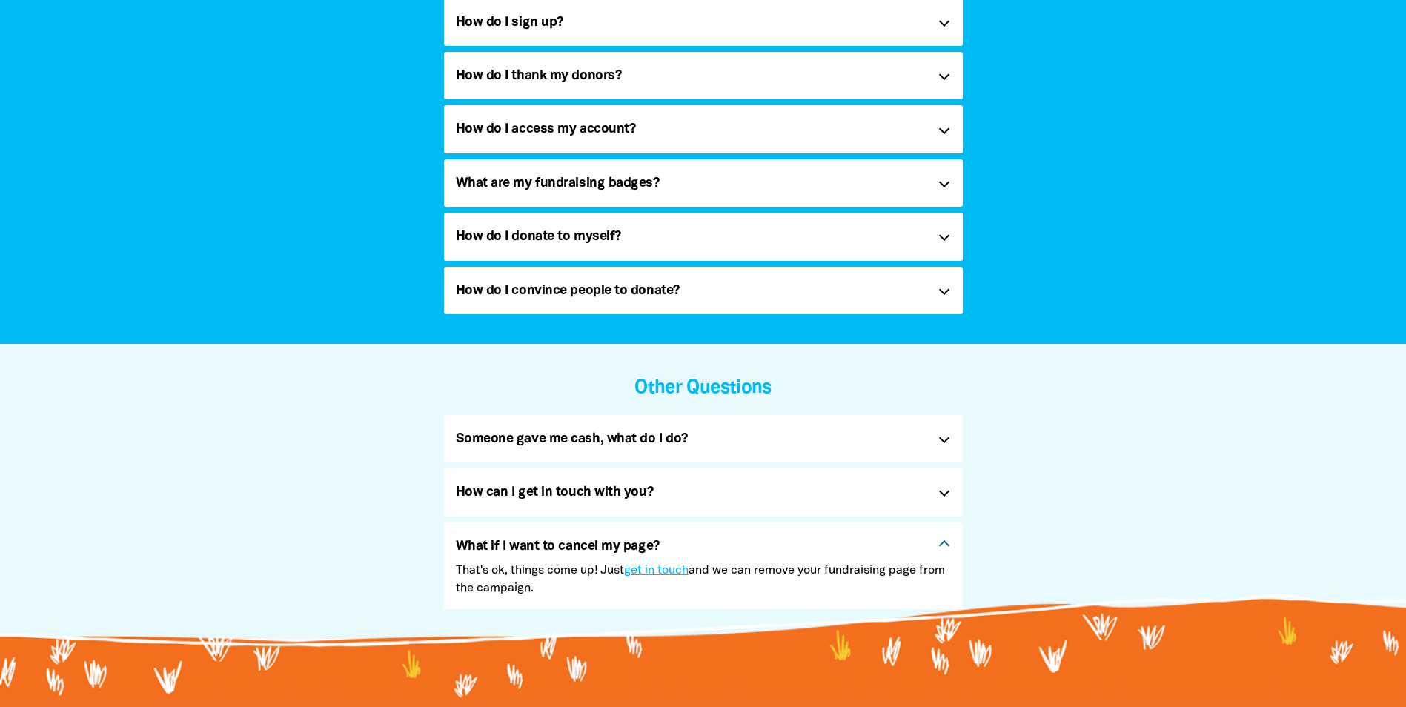
click at [943, 547] on div at bounding box center [943, 545] width 10 height 10
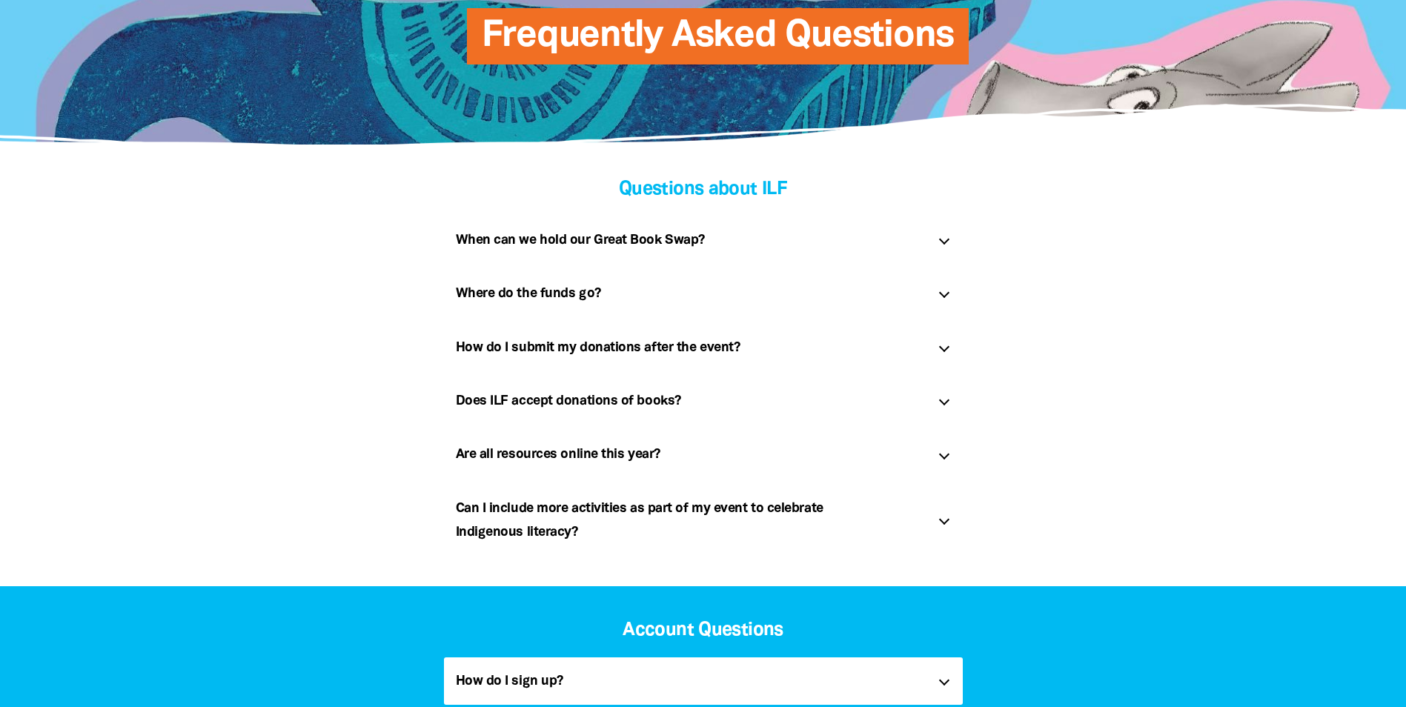
scroll to position [0, 0]
